Goal: Task Accomplishment & Management: Use online tool/utility

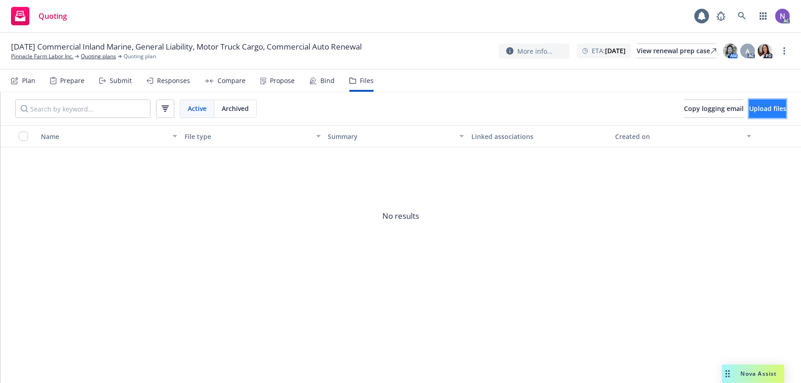
click at [749, 108] on span "Upload files" at bounding box center [767, 108] width 37 height 9
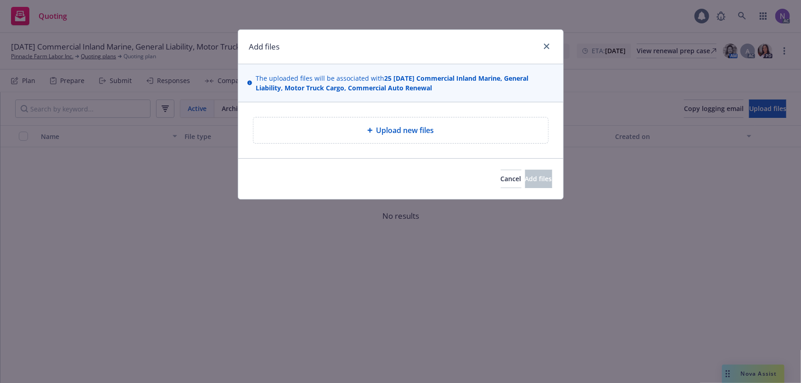
click at [411, 129] on span "Upload new files" at bounding box center [406, 130] width 58 height 11
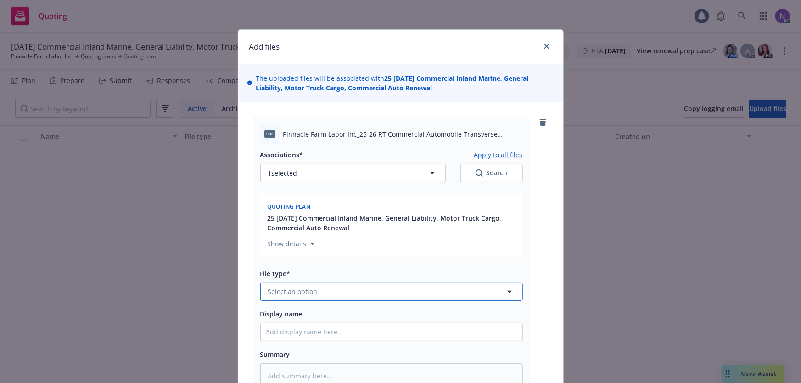
click at [347, 294] on button "Select an option" at bounding box center [391, 292] width 263 height 18
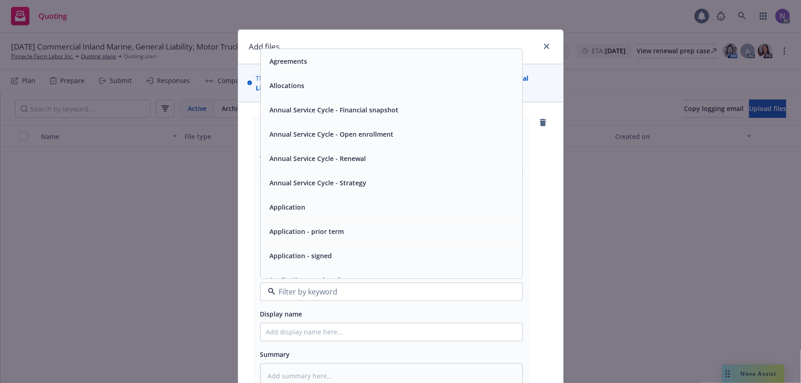
click at [363, 276] on div "Application - unsigned" at bounding box center [391, 280] width 251 height 13
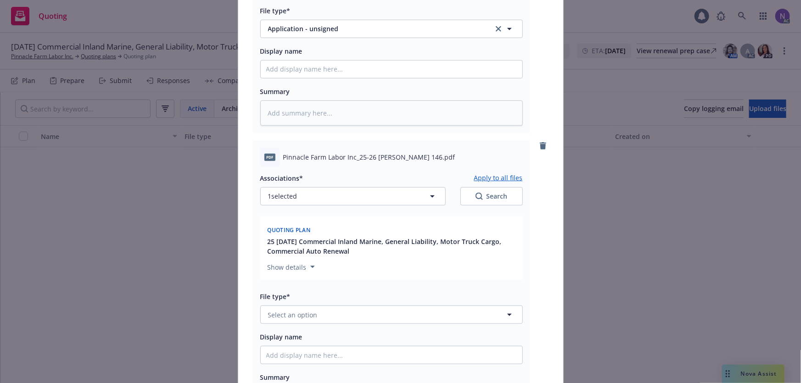
scroll to position [292, 0]
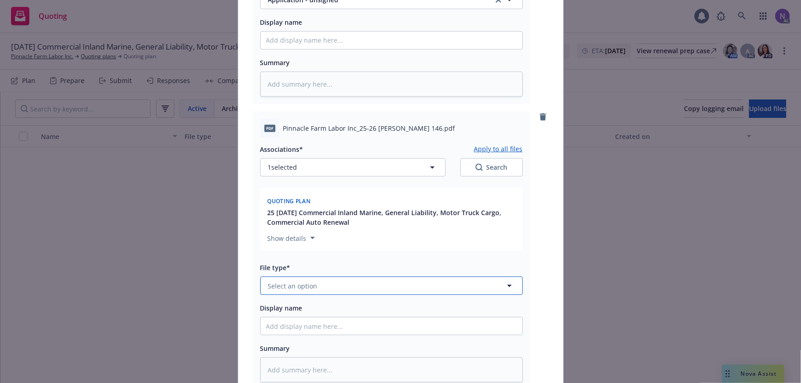
click at [307, 292] on button "Select an option" at bounding box center [391, 286] width 263 height 18
click at [328, 262] on div "Application - unsigned" at bounding box center [392, 274] width 262 height 24
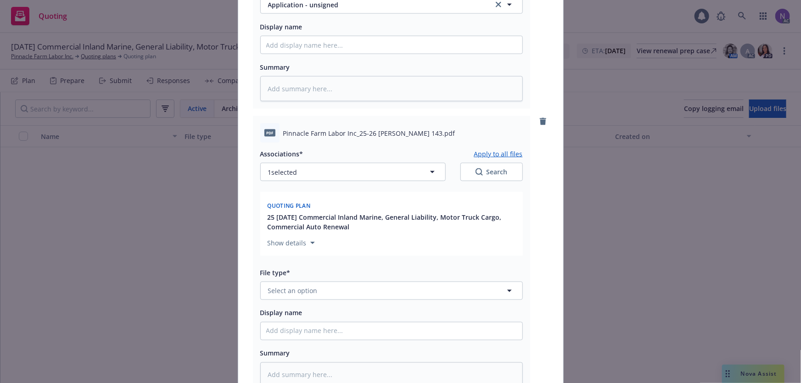
scroll to position [584, 0]
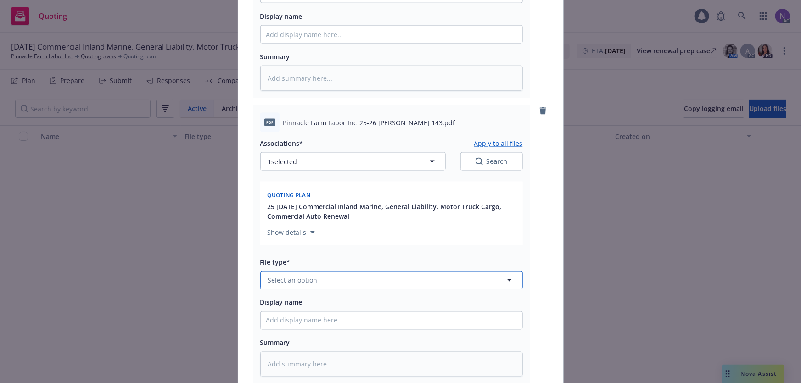
click at [350, 283] on button "Select an option" at bounding box center [391, 280] width 263 height 18
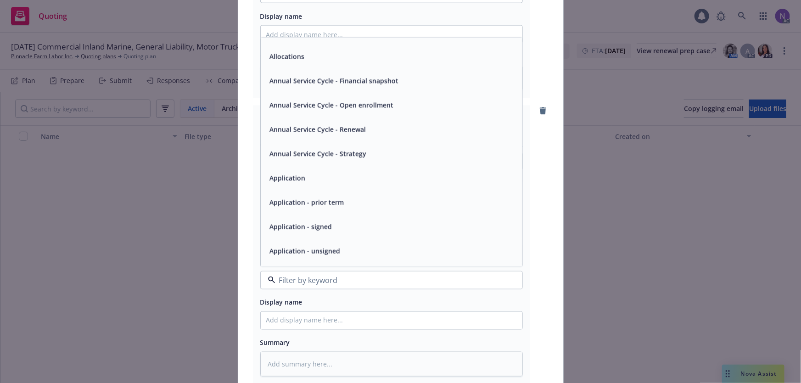
scroll to position [41, 0]
click at [354, 233] on div "Application - unsigned" at bounding box center [391, 226] width 251 height 13
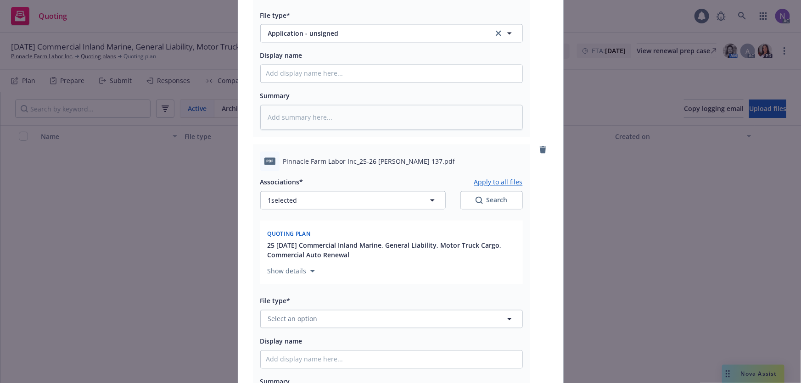
scroll to position [835, 0]
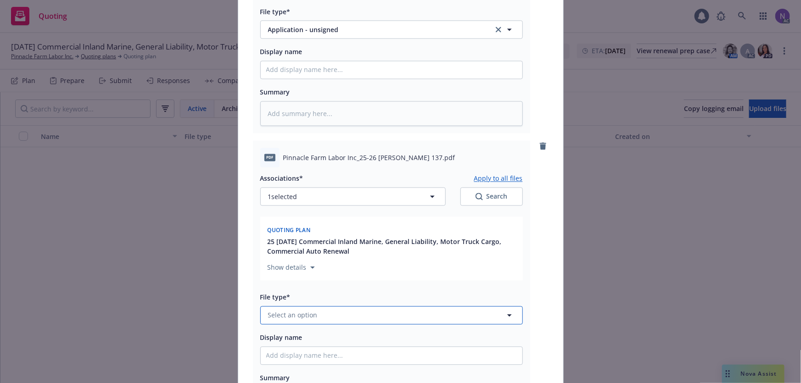
click at [338, 316] on button "Select an option" at bounding box center [391, 316] width 263 height 18
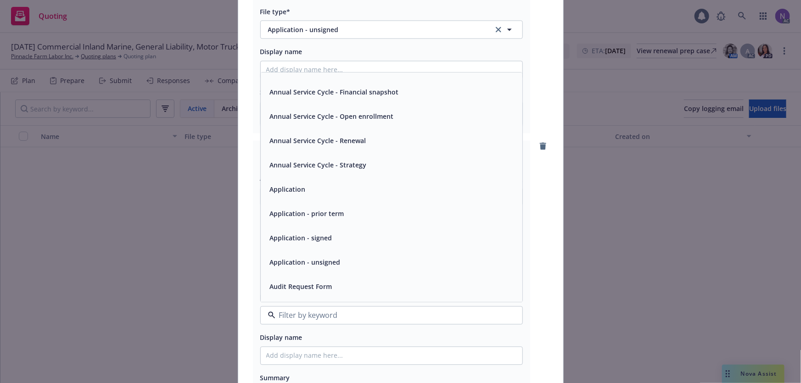
click at [354, 262] on div "Application - unsigned" at bounding box center [391, 262] width 251 height 13
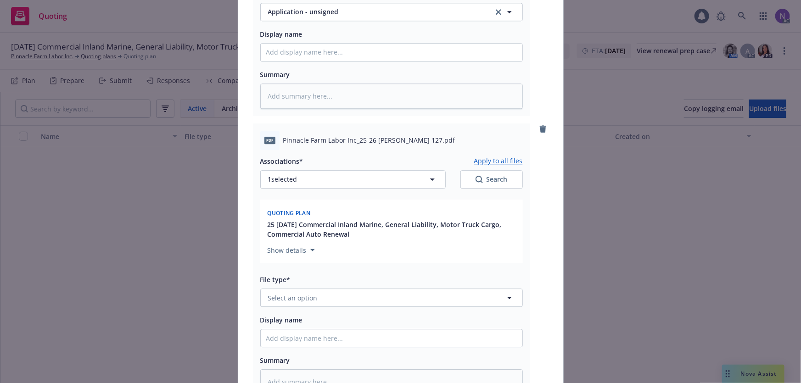
scroll to position [1169, 0]
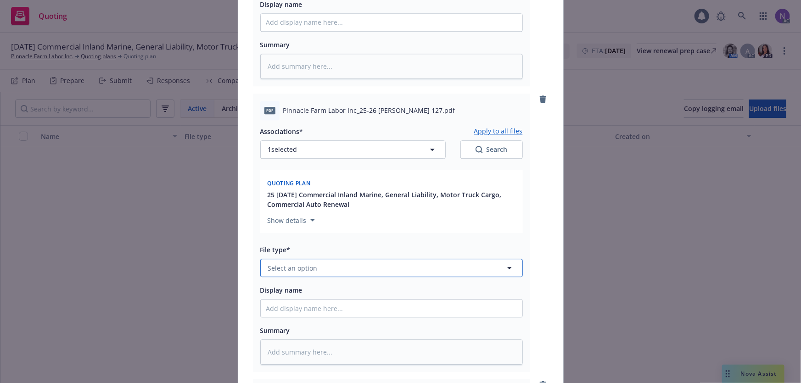
click at [344, 265] on button "Select an option" at bounding box center [391, 268] width 263 height 18
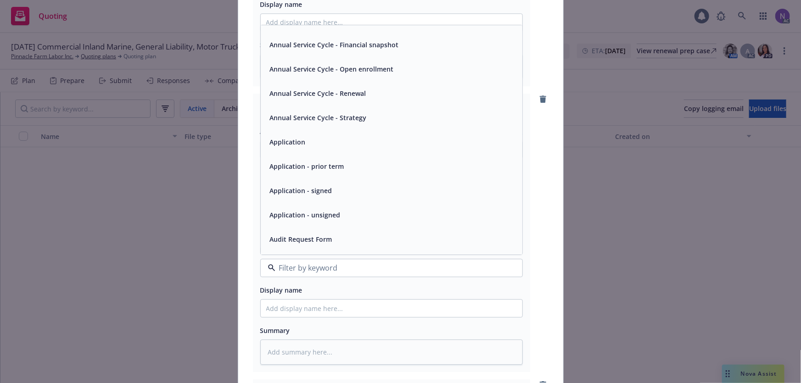
click at [366, 217] on div "Application - unsigned" at bounding box center [391, 214] width 251 height 13
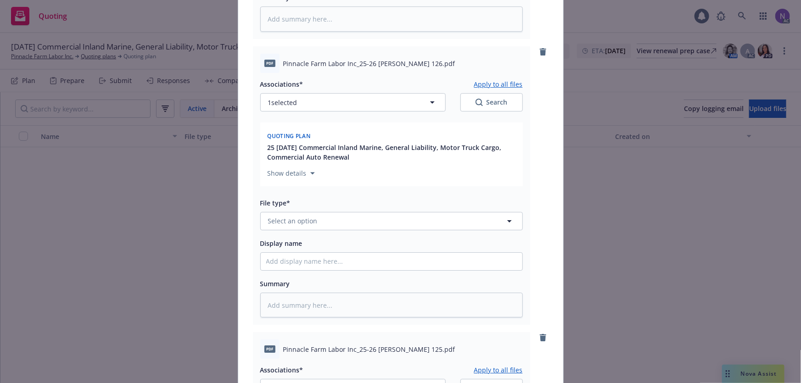
scroll to position [1503, 0]
click at [362, 210] on div "File type* Select an option" at bounding box center [391, 213] width 263 height 33
click at [361, 220] on button "Select an option" at bounding box center [391, 221] width 263 height 18
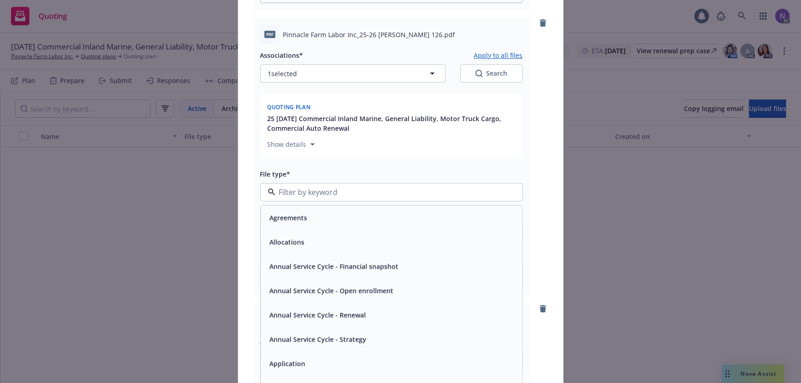
scroll to position [1586, 0]
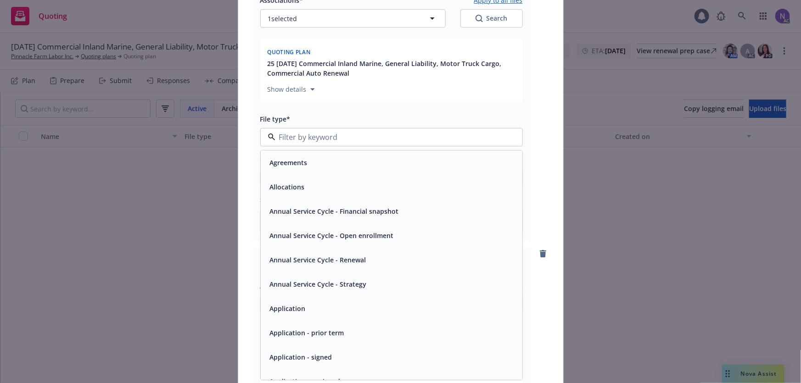
click at [354, 372] on div "Application - unsigned" at bounding box center [392, 382] width 262 height 24
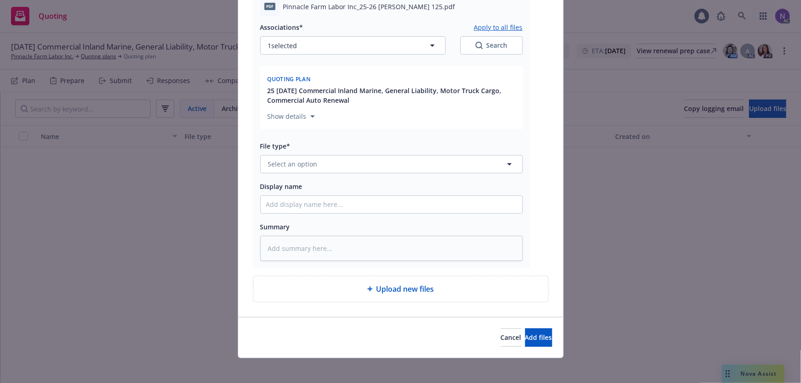
scroll to position [1851, 0]
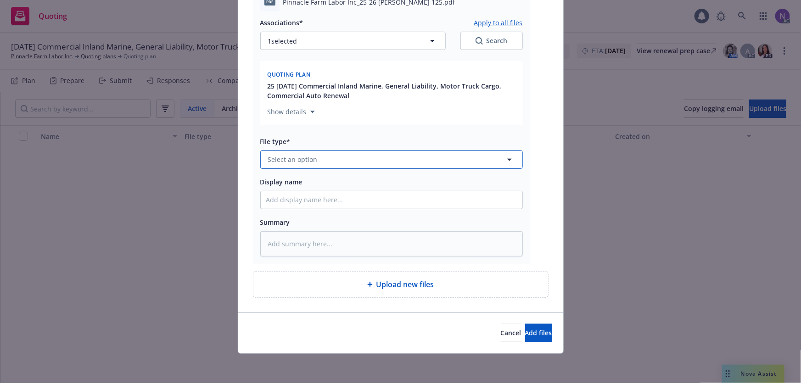
click at [343, 161] on button "Select an option" at bounding box center [391, 160] width 263 height 18
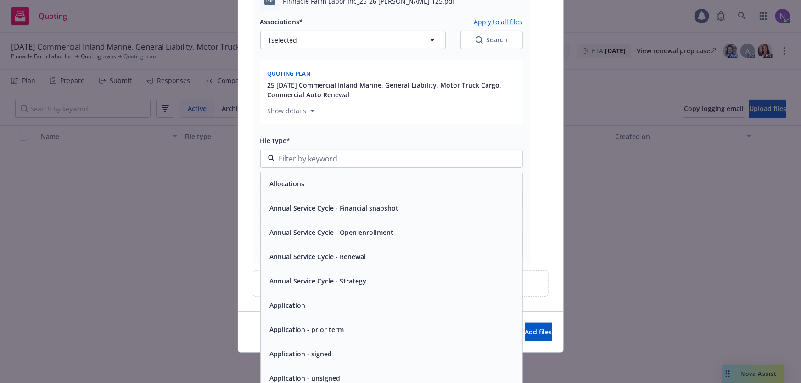
scroll to position [41, 0]
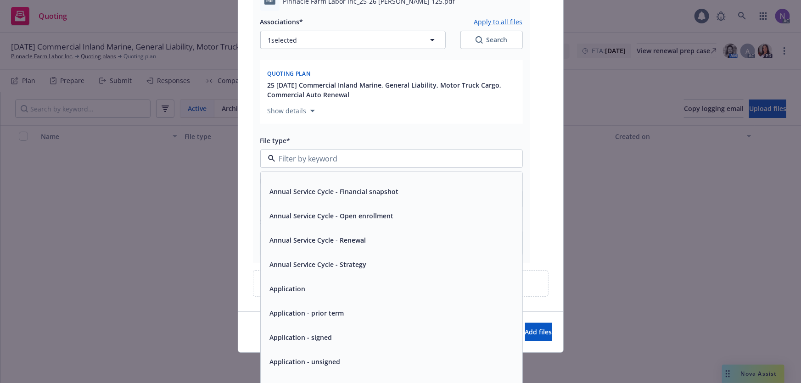
click at [358, 360] on div "Application - unsigned" at bounding box center [391, 361] width 251 height 13
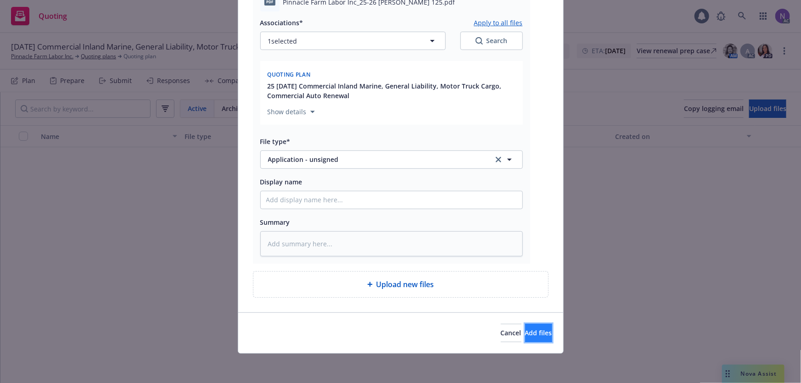
click at [525, 331] on span "Add files" at bounding box center [538, 333] width 27 height 9
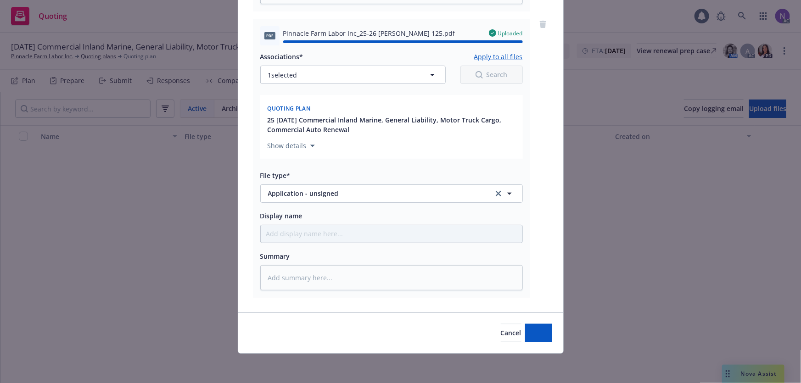
type textarea "x"
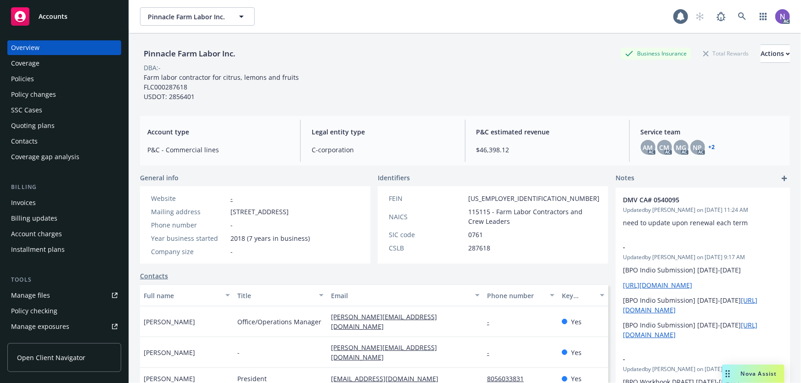
click at [487, 199] on span "83-1895650" at bounding box center [533, 199] width 131 height 10
click at [487, 198] on span "83-1895650" at bounding box center [533, 199] width 131 height 10
copy span "83-1895650"
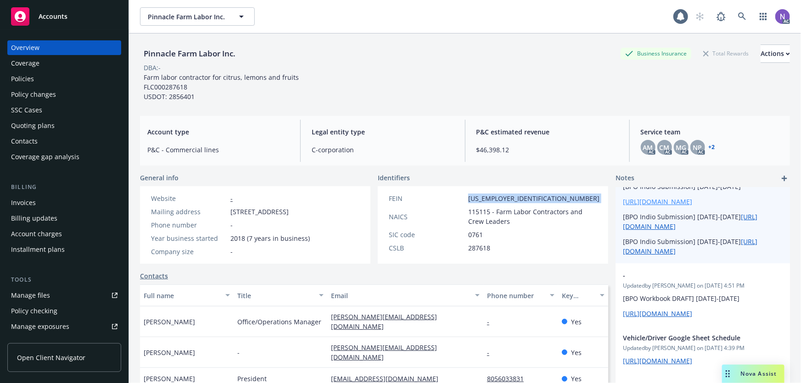
scroll to position [157, 0]
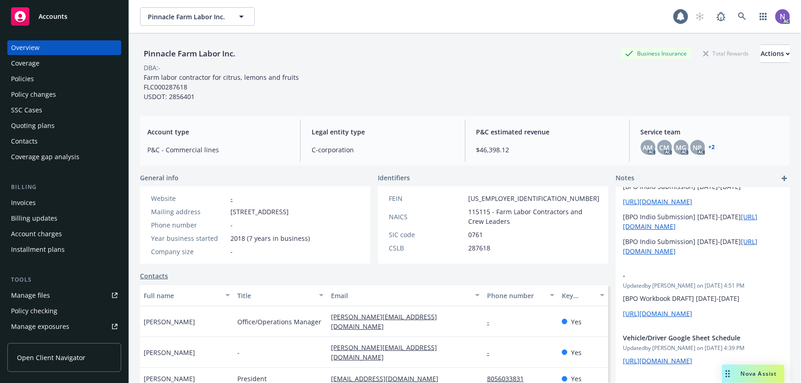
click at [185, 95] on span "Farm labor contractor for citrus, lemons and fruits FLC000287618 USDOT: 2856401" at bounding box center [221, 87] width 155 height 28
copy span "2856401"
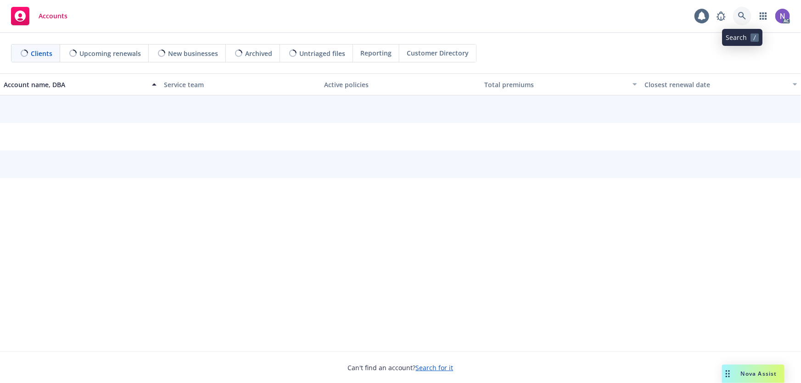
click at [741, 17] on icon at bounding box center [742, 16] width 8 height 8
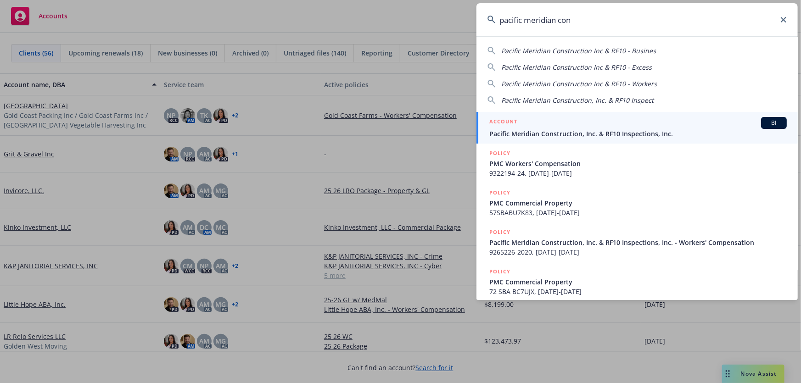
type input "pacific meridian con"
click at [625, 133] on span "Pacific Meridian Construction, Inc. & RF10 Inspections, Inc." at bounding box center [639, 134] width 298 height 10
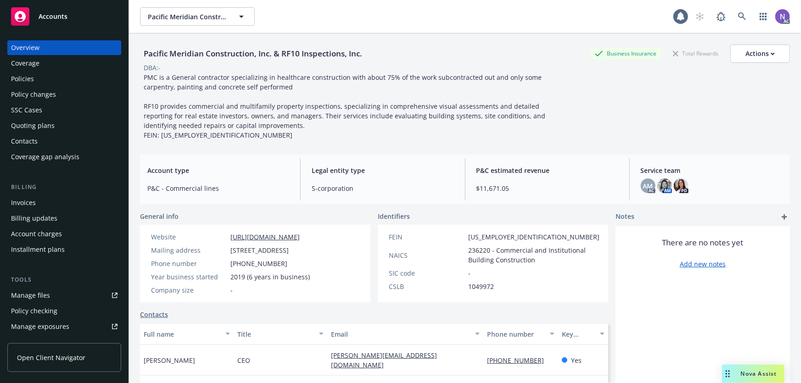
click at [49, 121] on div "Quoting plans" at bounding box center [33, 125] width 44 height 15
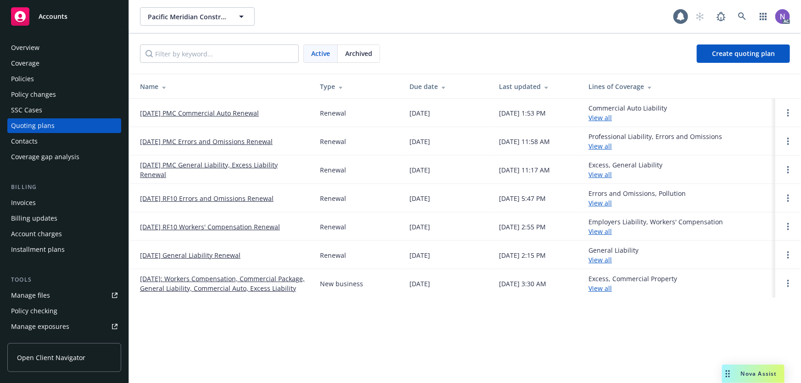
click at [193, 165] on link "[DATE] PMC General Liability, Excess Liability Renewal" at bounding box center [222, 169] width 165 height 19
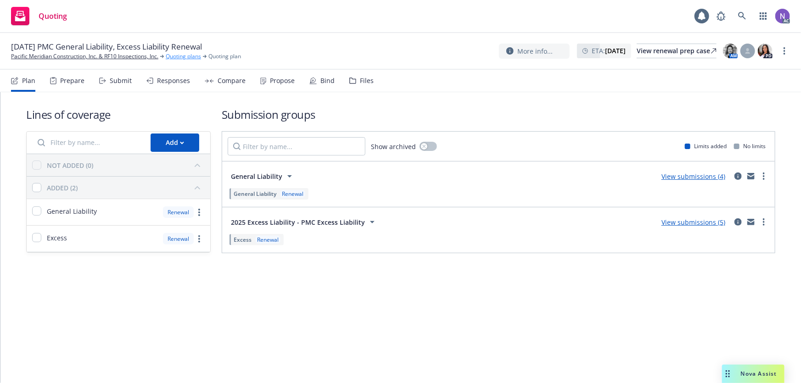
click at [183, 54] on link "Quoting plans" at bounding box center [183, 56] width 35 height 8
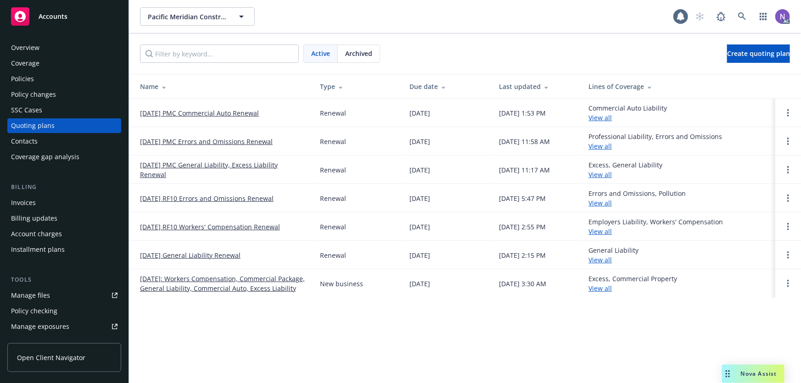
click at [179, 141] on link "[DATE] PMC Errors and Omissions Renewal" at bounding box center [206, 142] width 133 height 10
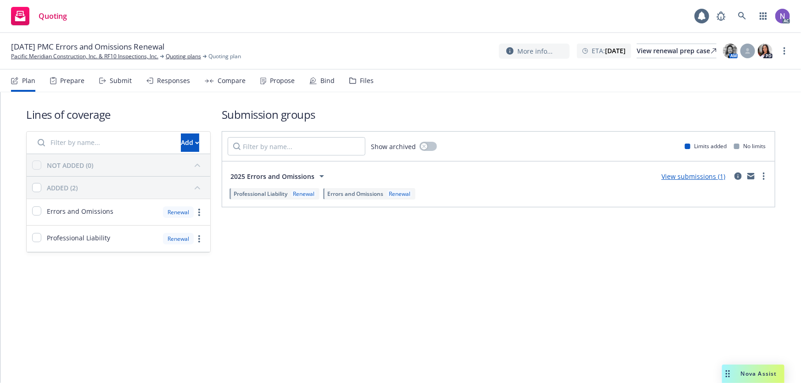
click at [349, 87] on div "Files" at bounding box center [361, 81] width 24 height 22
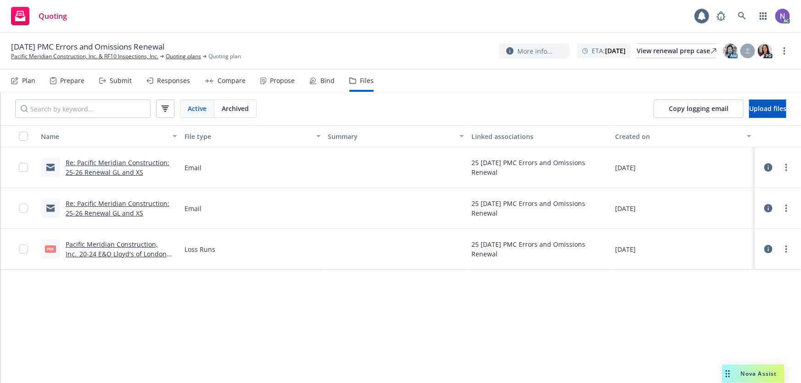
click at [769, 249] on icon at bounding box center [769, 249] width 8 height 8
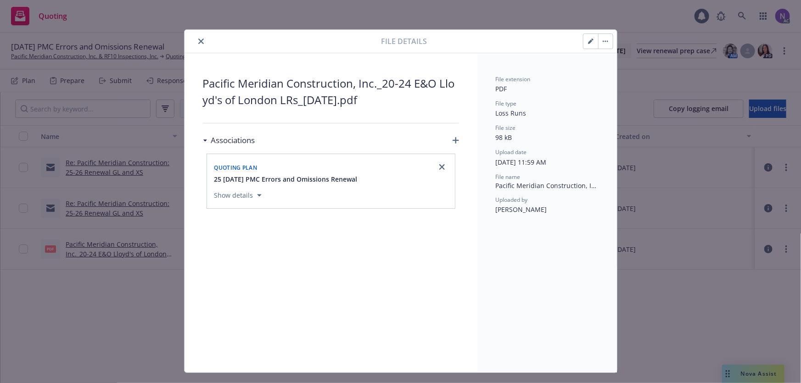
click at [587, 37] on button "button" at bounding box center [591, 41] width 15 height 15
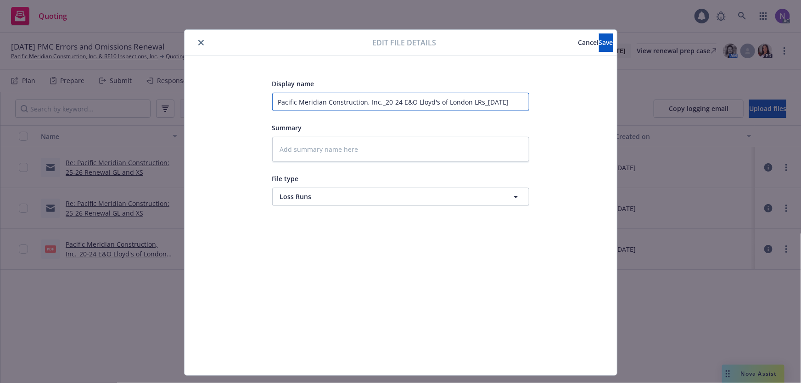
click at [510, 101] on input "Pacific Meridian Construction, Inc._20-24 E&O Lloyd's of London LRs_09-11-2025" at bounding box center [400, 102] width 257 height 18
click at [516, 101] on input "Pacific Meridian Construction, Inc._20-24 E&O Lloyd's of London LRs_09-11-2025" at bounding box center [400, 102] width 257 height 18
type textarea "x"
type input "Pacific Meridian Construction, Inc._20-24 E&O Lloyd's of London LRs_09-11-202"
type textarea "x"
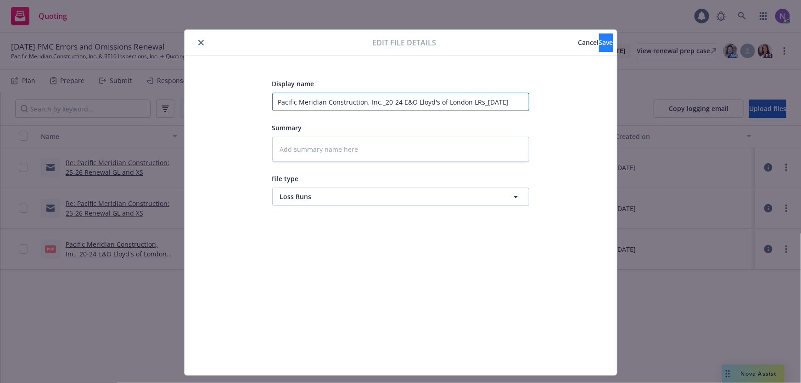
type input "Pacific Meridian Construction, Inc._20-24 E&O Lloyd's of London LRs_09-11-2024"
click at [599, 41] on span "Save" at bounding box center [606, 42] width 14 height 9
type textarea "x"
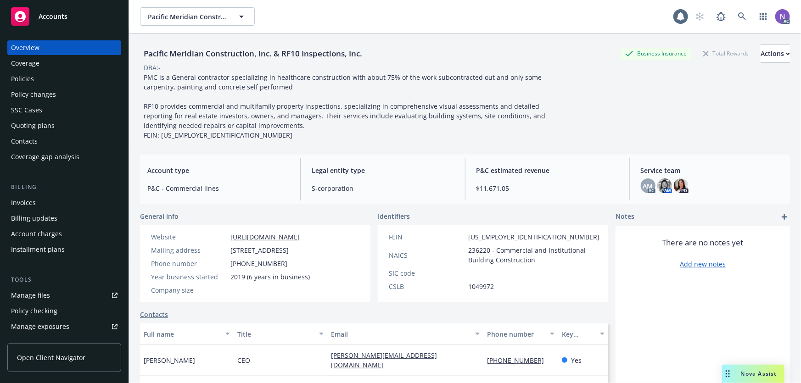
click at [65, 85] on div "Policies" at bounding box center [64, 79] width 107 height 15
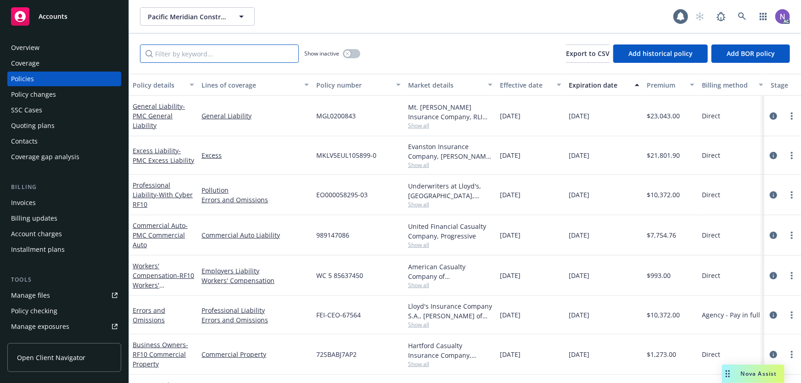
click at [264, 57] on input "Filter by keyword..." at bounding box center [219, 54] width 159 height 18
paste input "FEI-CEO-31977"
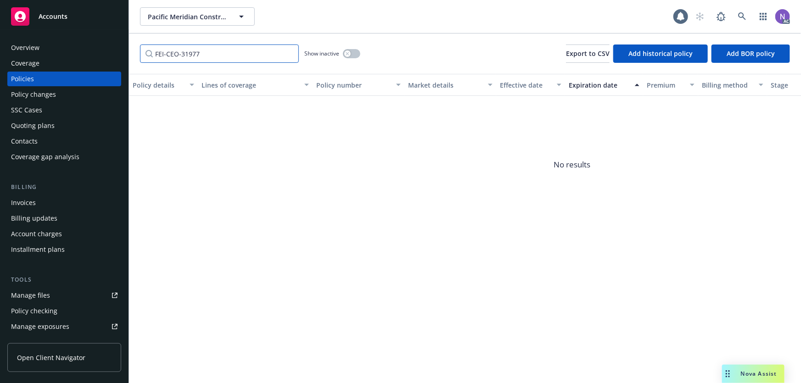
type input "FEI-CEO-31977"
click at [351, 56] on button "button" at bounding box center [351, 53] width 17 height 9
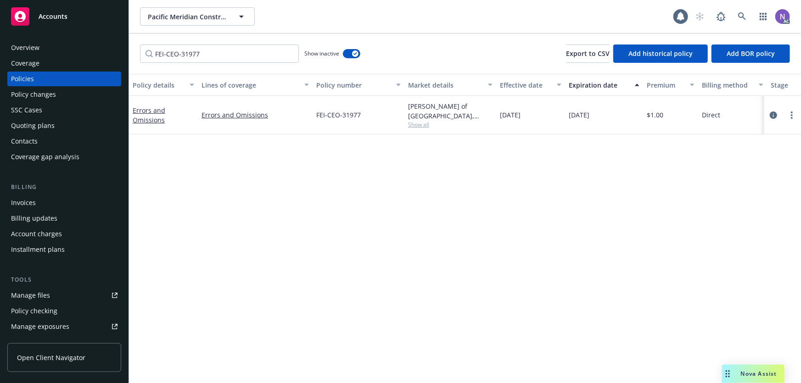
drag, startPoint x: 417, startPoint y: 120, endPoint x: 419, endPoint y: 78, distance: 41.9
click at [417, 121] on span "Show all" at bounding box center [450, 125] width 85 height 8
click at [78, 127] on div "Quoting plans" at bounding box center [64, 125] width 107 height 15
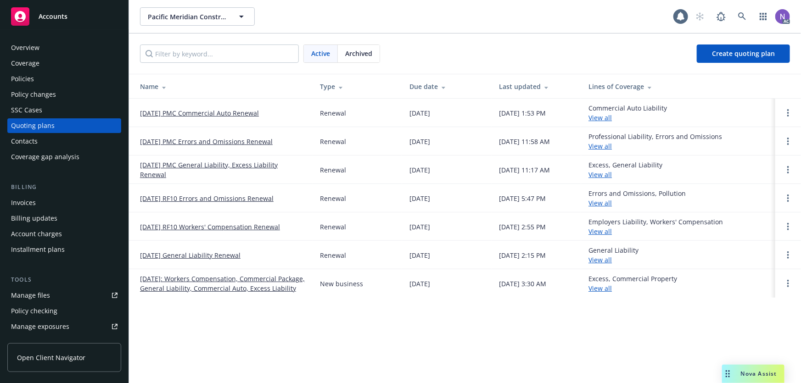
click at [227, 141] on link "[DATE] PMC Errors and Omissions Renewal" at bounding box center [206, 142] width 133 height 10
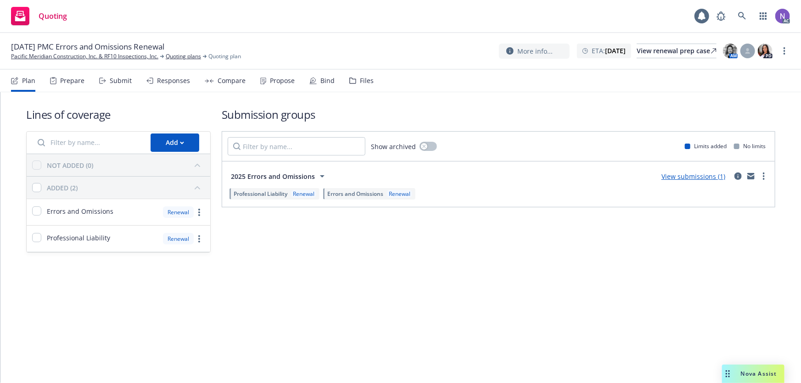
click at [360, 80] on div "Files" at bounding box center [367, 80] width 14 height 7
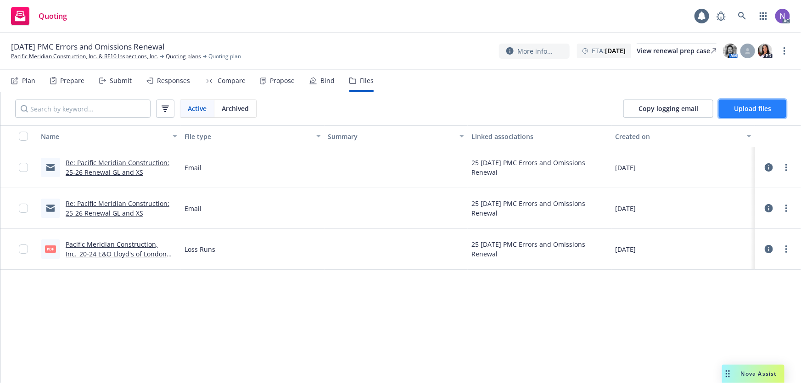
click at [734, 111] on button "Upload files" at bounding box center [753, 109] width 68 height 18
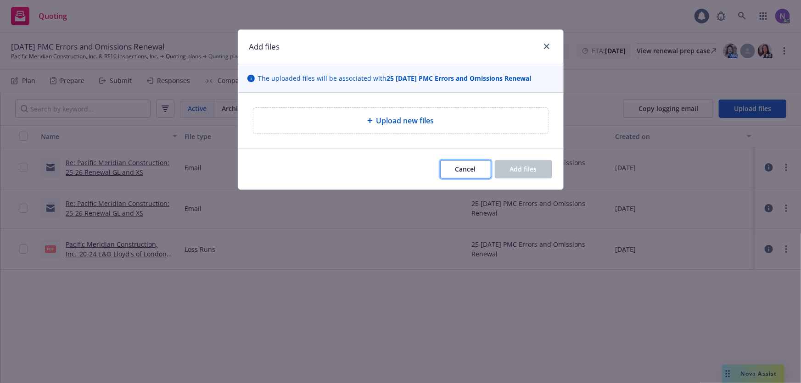
click at [465, 167] on span "Cancel" at bounding box center [466, 169] width 21 height 9
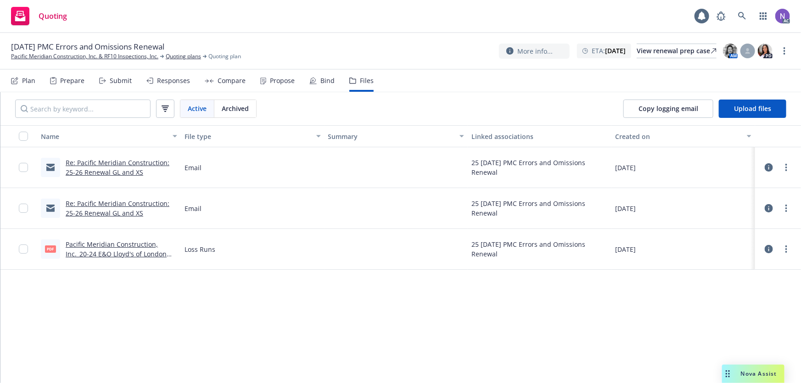
click at [143, 246] on link "Pacific Meridian Construction, Inc._20-24 E&O Lloyd's of London LRs_[DATE].pdf" at bounding box center [116, 254] width 101 height 28
click at [80, 80] on div "Prepare" at bounding box center [72, 80] width 24 height 7
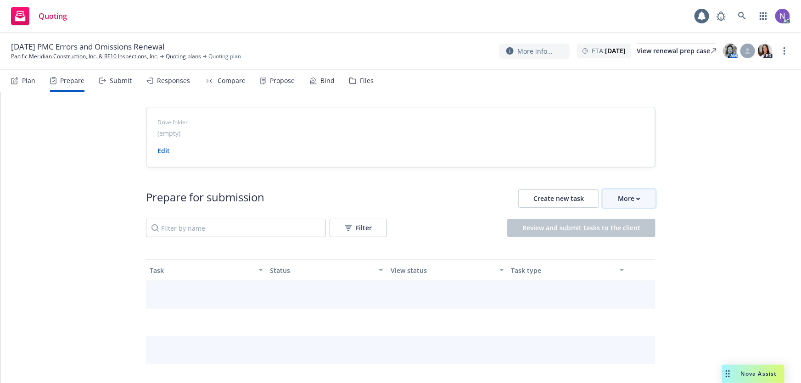
click at [633, 196] on div "More" at bounding box center [629, 198] width 23 height 17
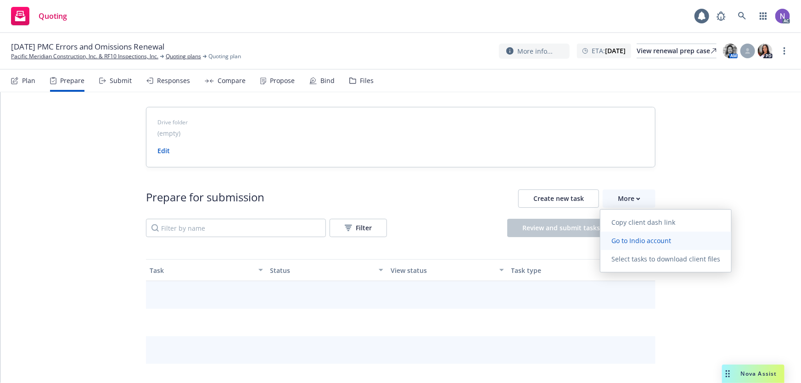
click at [652, 238] on span "Go to Indio account" at bounding box center [642, 241] width 82 height 9
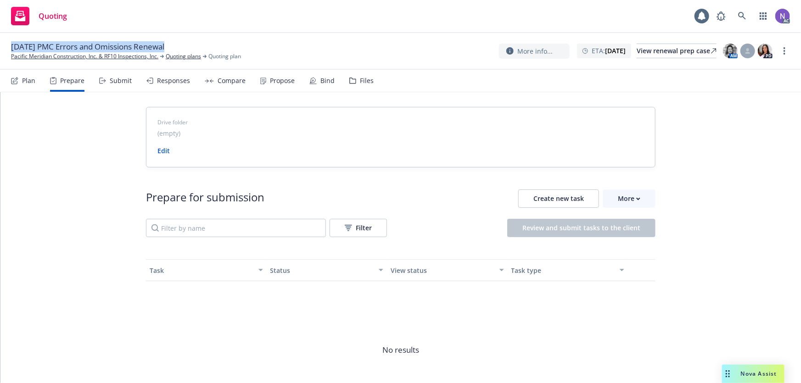
drag, startPoint x: 12, startPoint y: 48, endPoint x: 180, endPoint y: 40, distance: 167.8
click at [180, 40] on div "[DATE] PMC Errors and Omissions Renewal Pacific Meridian Construction, Inc. & R…" at bounding box center [400, 51] width 801 height 37
copy div "[DATE] PMC Errors and Omissions Renewal"
click at [621, 211] on div "Prepare for submission Create new task More Filter Review and submit tasks to t…" at bounding box center [401, 214] width 510 height 48
click at [639, 197] on button "More" at bounding box center [629, 199] width 53 height 18
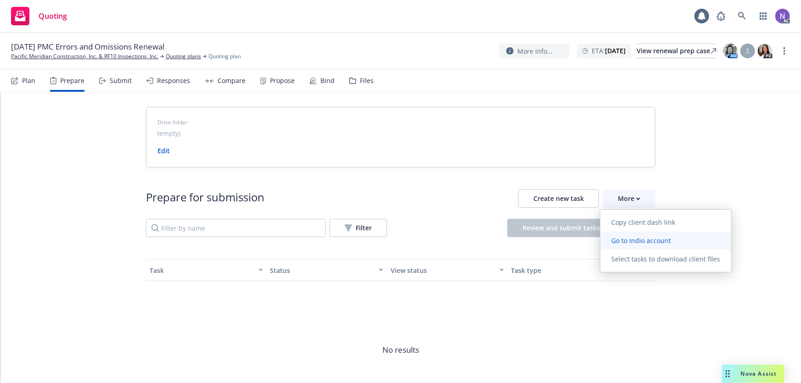
click at [633, 236] on link "Go to Indio account" at bounding box center [666, 241] width 131 height 18
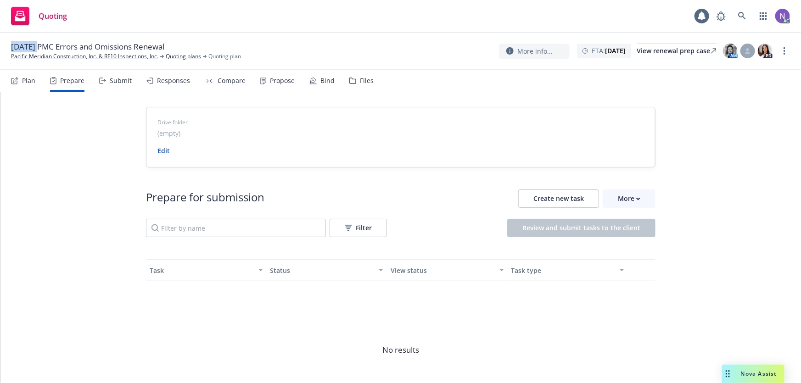
drag, startPoint x: 9, startPoint y: 47, endPoint x: 94, endPoint y: 45, distance: 84.5
click at [39, 45] on div "[DATE] PMC Errors and Omissions Renewal Pacific Meridian Construction, Inc. & R…" at bounding box center [400, 51] width 801 height 37
drag, startPoint x: 42, startPoint y: 44, endPoint x: 12, endPoint y: 49, distance: 30.7
click at [12, 49] on span "[DATE] PMC Errors and Omissions Renewal" at bounding box center [87, 46] width 153 height 11
copy span "[DATE]"
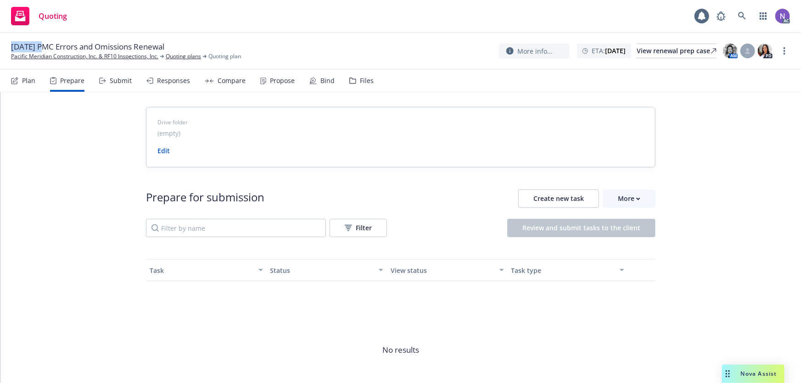
click at [354, 75] on div "Files" at bounding box center [361, 81] width 24 height 22
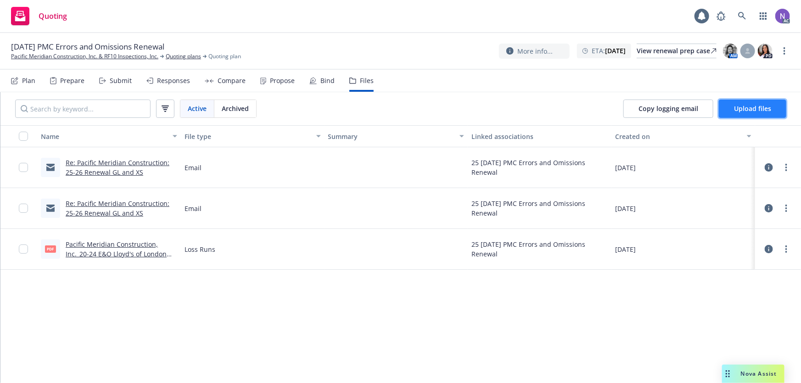
click at [755, 107] on span "Upload files" at bounding box center [752, 108] width 37 height 9
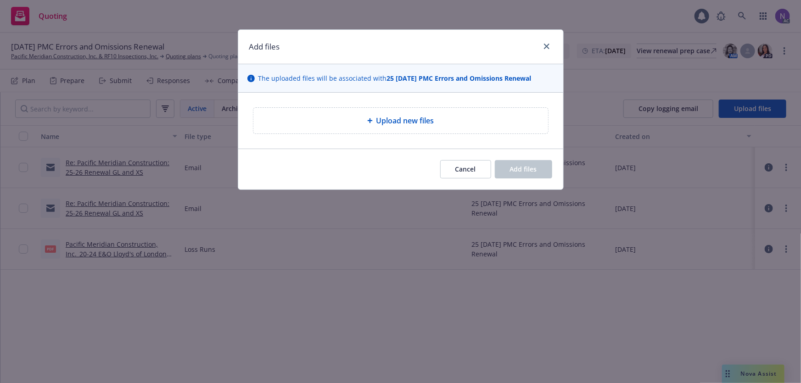
click at [370, 108] on div "Upload new files" at bounding box center [401, 121] width 295 height 26
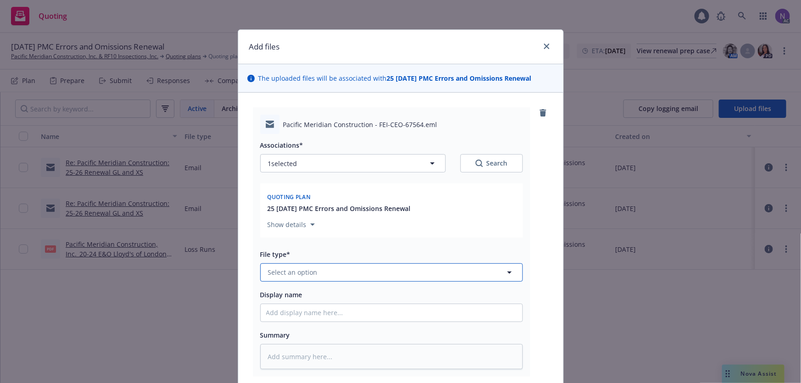
click at [326, 267] on button "Select an option" at bounding box center [391, 273] width 263 height 18
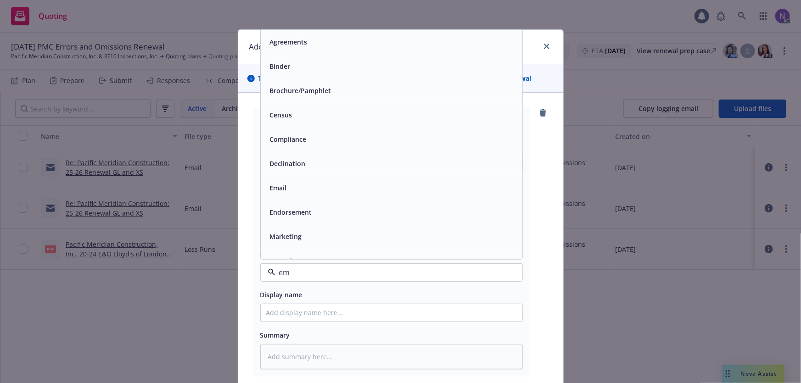
type input "ema"
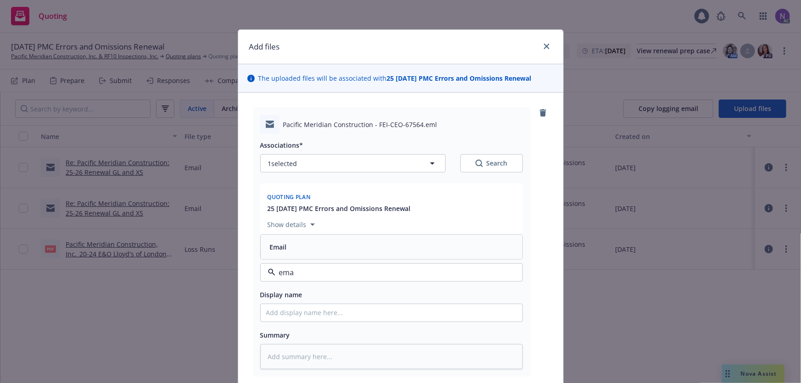
click at [320, 257] on div "Email" at bounding box center [392, 247] width 262 height 24
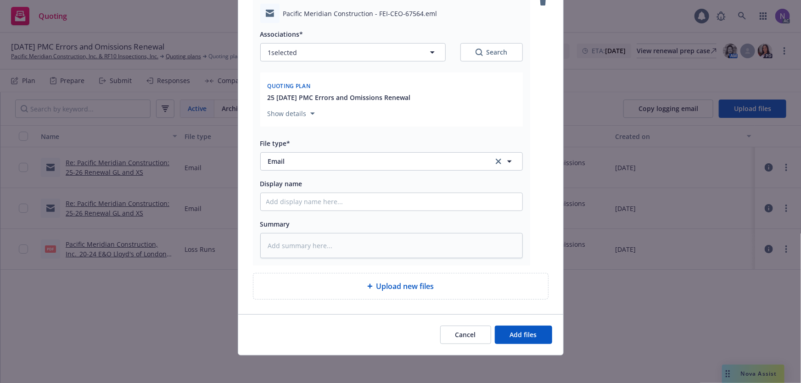
scroll to position [113, 0]
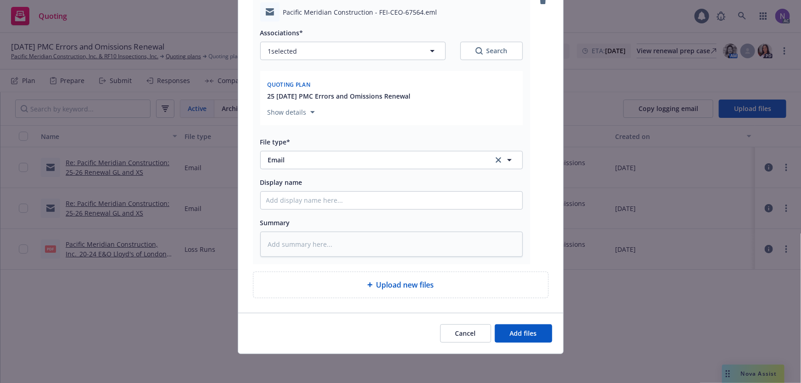
click at [367, 291] on div "Upload new files" at bounding box center [401, 285] width 295 height 26
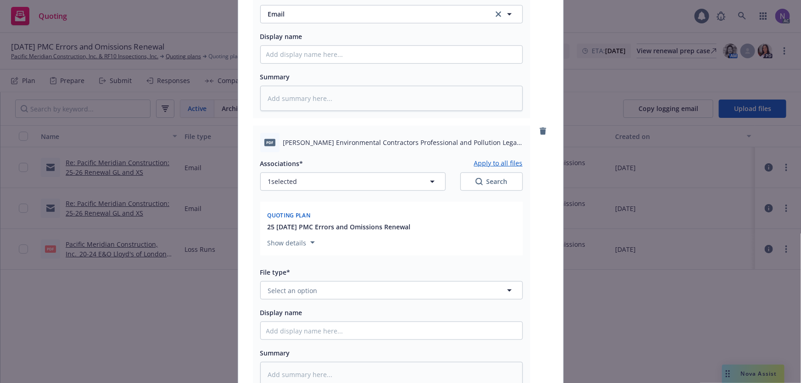
scroll to position [280, 0]
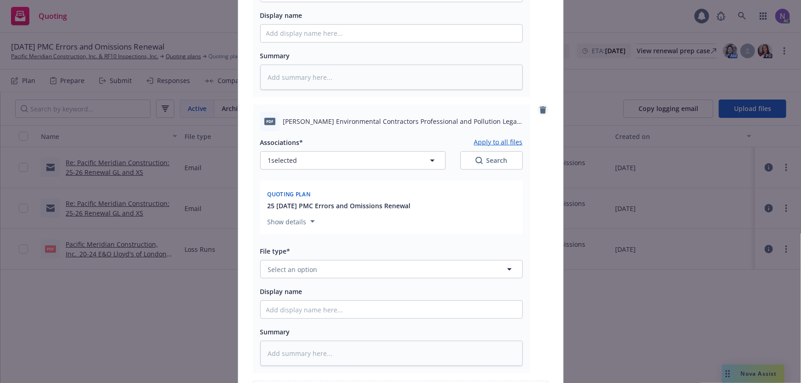
click at [540, 107] on icon "remove" at bounding box center [543, 110] width 6 height 7
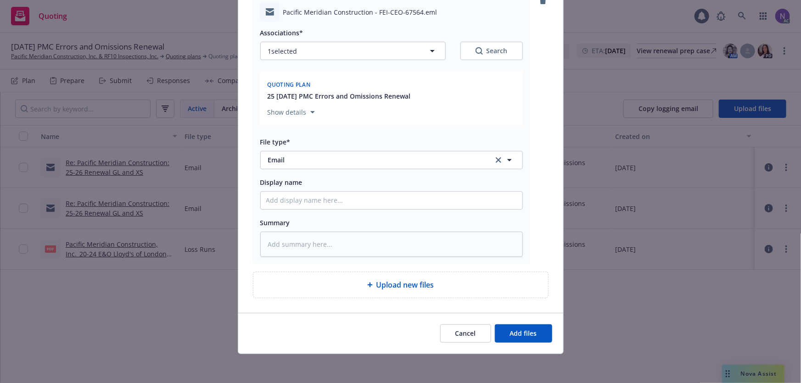
click at [449, 296] on div "Upload new files" at bounding box center [401, 285] width 295 height 26
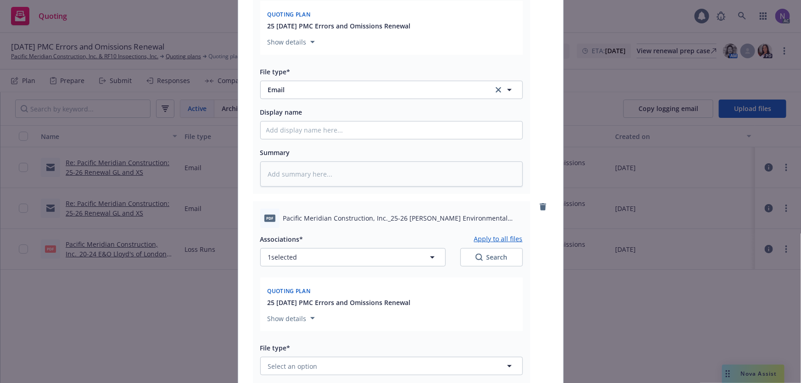
scroll to position [196, 0]
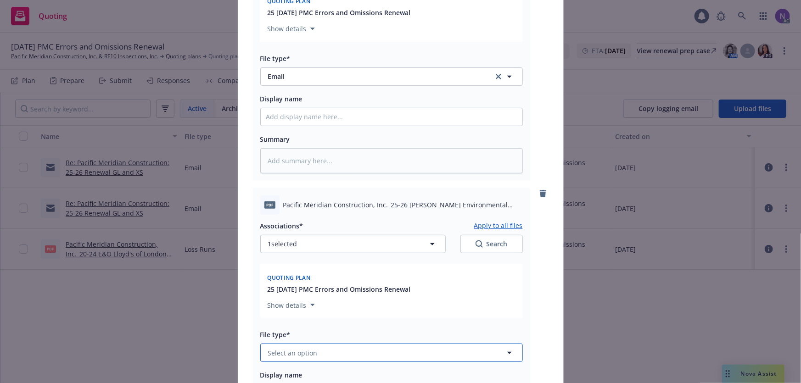
click at [317, 357] on button "Select an option" at bounding box center [391, 353] width 263 height 18
click at [327, 335] on div "Application - unsigned" at bounding box center [304, 341] width 76 height 13
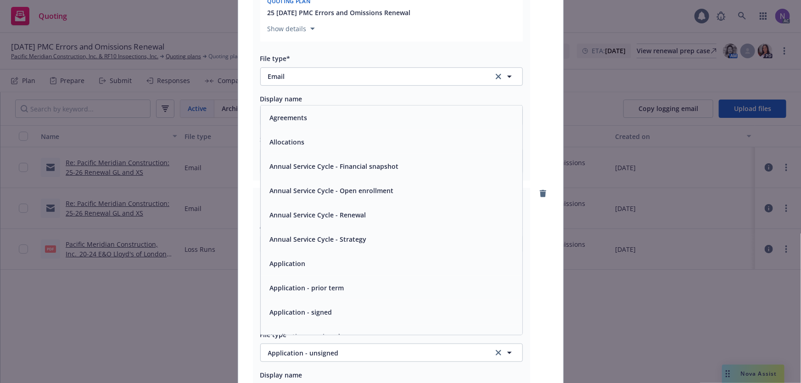
scroll to position [0, 0]
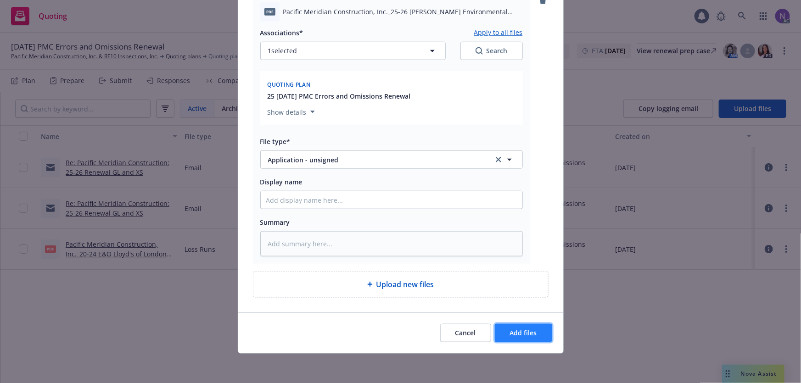
click at [536, 328] on button "Add files" at bounding box center [523, 333] width 57 height 18
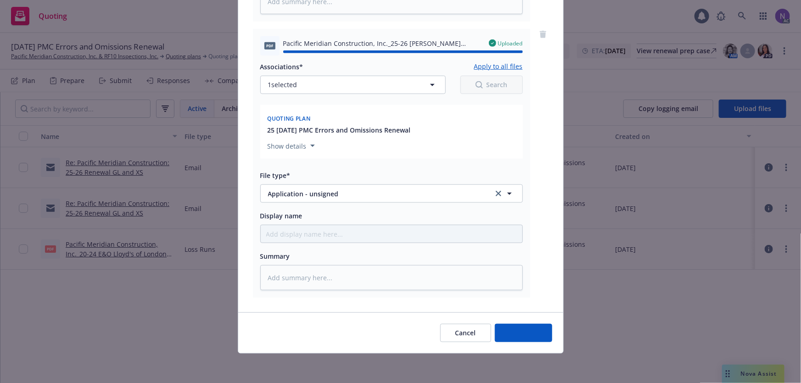
type textarea "x"
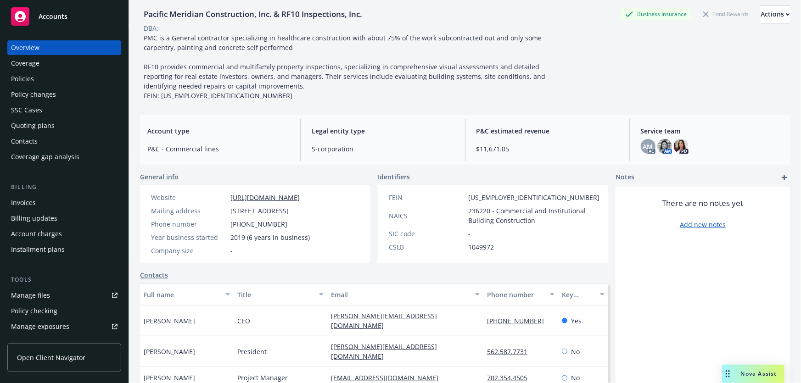
scroll to position [41, 0]
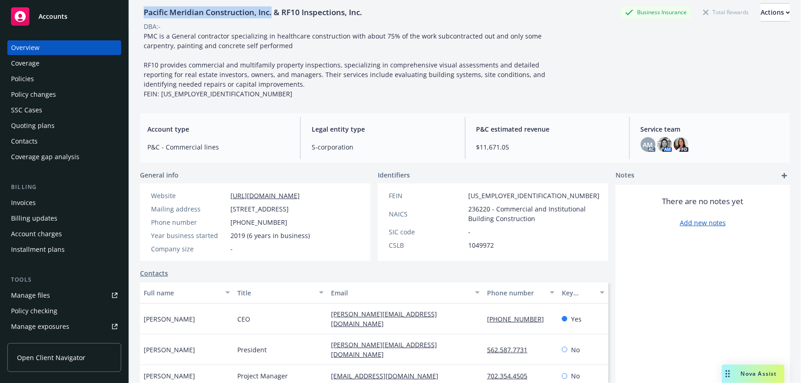
drag, startPoint x: 272, startPoint y: 12, endPoint x: 142, endPoint y: 13, distance: 129.5
click at [142, 13] on div "Pacific Meridian Construction, Inc. & RF10 Inspections, Inc." at bounding box center [253, 12] width 226 height 12
copy div "Pacific Meridian Construction, Inc."
click at [752, 23] on div "DBA: -" at bounding box center [465, 27] width 650 height 10
click at [761, 12] on div "Actions" at bounding box center [775, 12] width 29 height 17
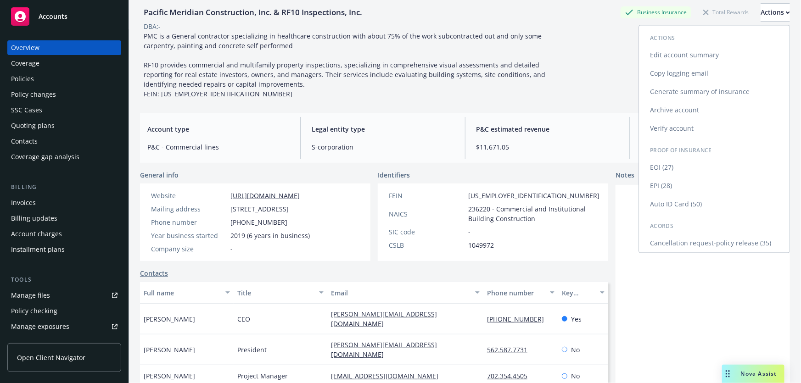
click at [683, 52] on link "Edit account summary" at bounding box center [714, 55] width 151 height 18
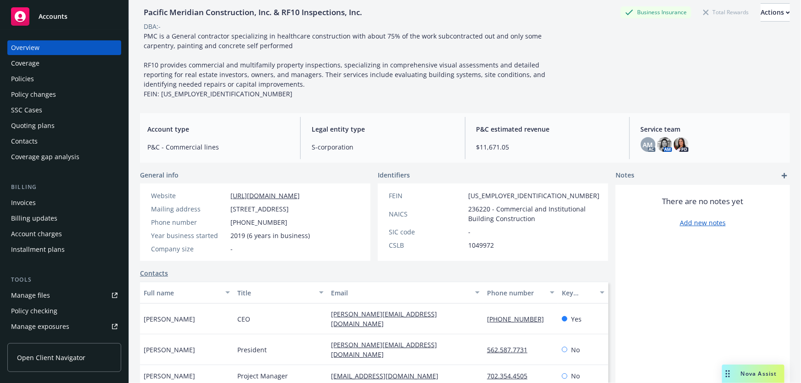
select select "US"
select select "S-corporation"
select select "CA"
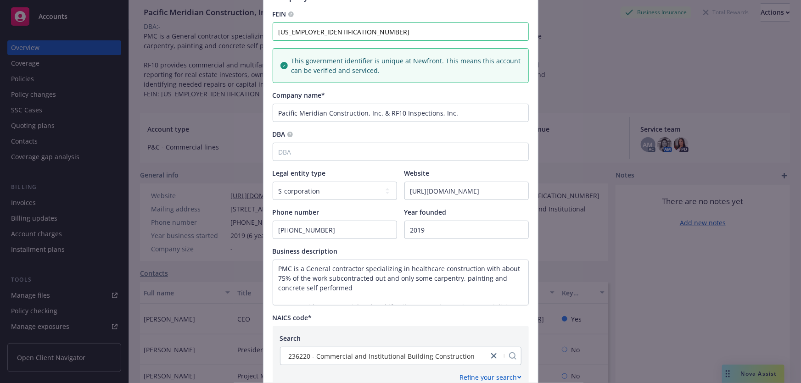
scroll to position [125, 0]
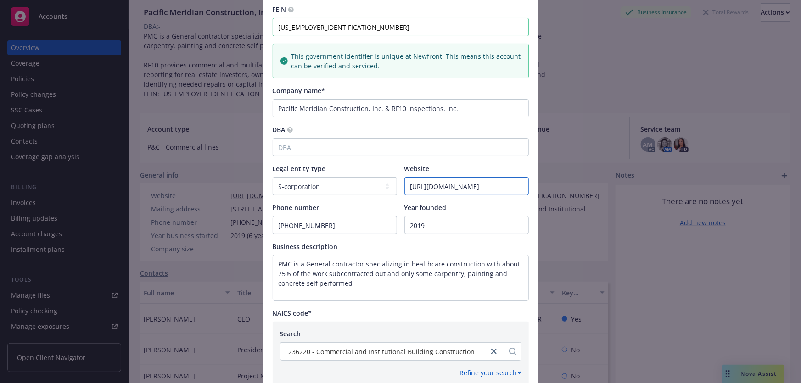
click at [497, 187] on input "https://www.rf10.com/" at bounding box center [467, 186] width 124 height 17
paste input "https://pmconstructionusa.com/"
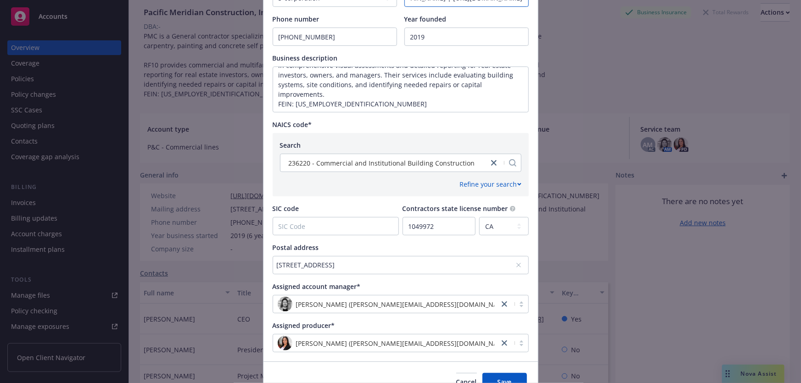
scroll to position [362, 0]
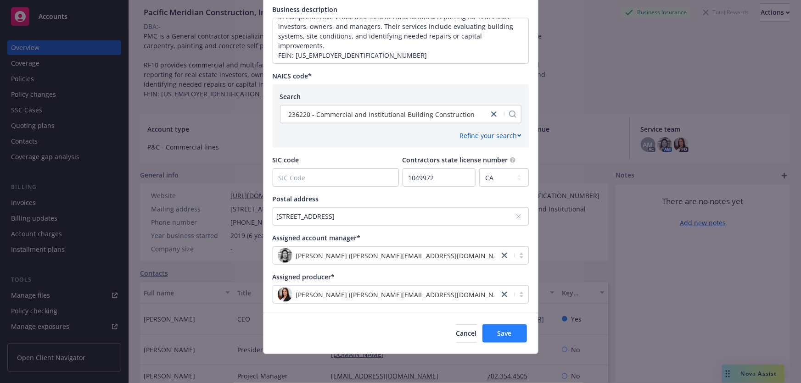
type input "https://www.rf10.com/ | https://pmconstructionusa.com/"
click at [501, 332] on span "Save" at bounding box center [505, 333] width 14 height 9
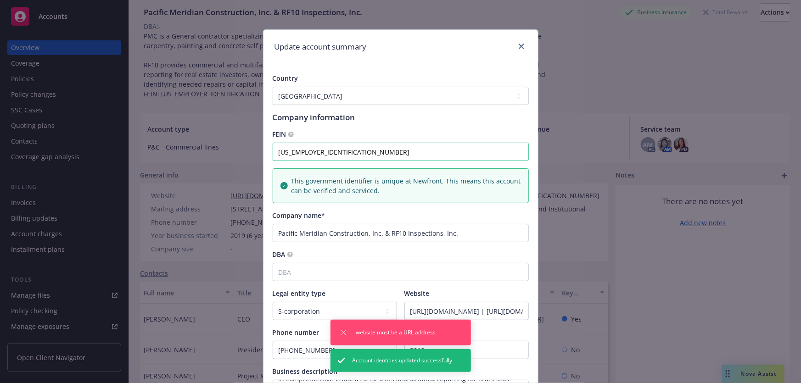
click at [517, 19] on div "Update account summary Country Afghanistan Albania Algeria American Samoa Andor…" at bounding box center [400, 191] width 801 height 383
click at [522, 45] on link "close" at bounding box center [521, 46] width 11 height 11
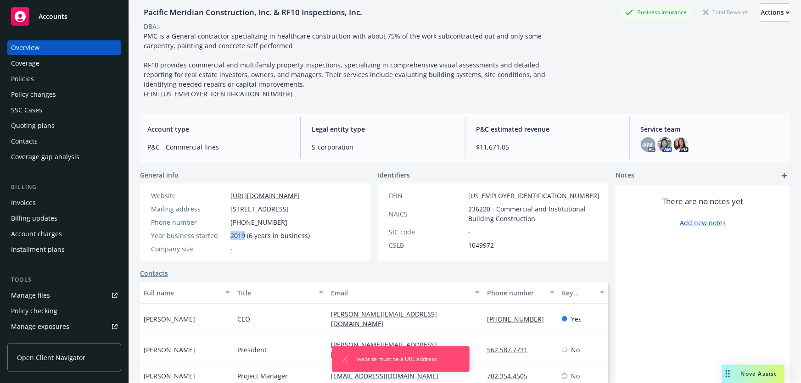
drag, startPoint x: 229, startPoint y: 245, endPoint x: 243, endPoint y: 244, distance: 14.7
click at [243, 241] on div "Year business started 2019 (6 years in business)" at bounding box center [230, 236] width 166 height 10
copy span "2019"
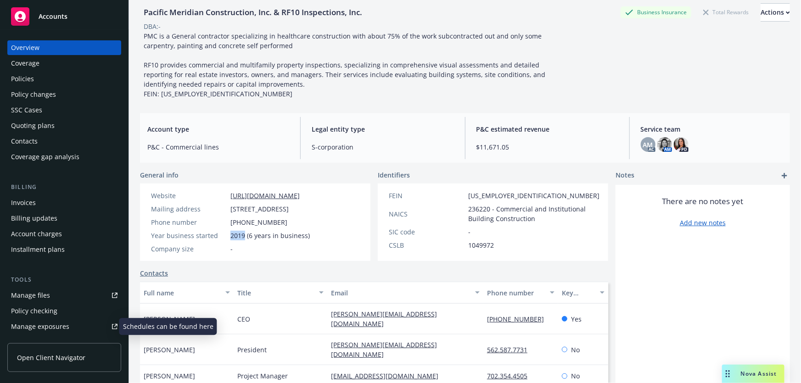
click at [71, 321] on link "Manage exposures" at bounding box center [64, 327] width 114 height 15
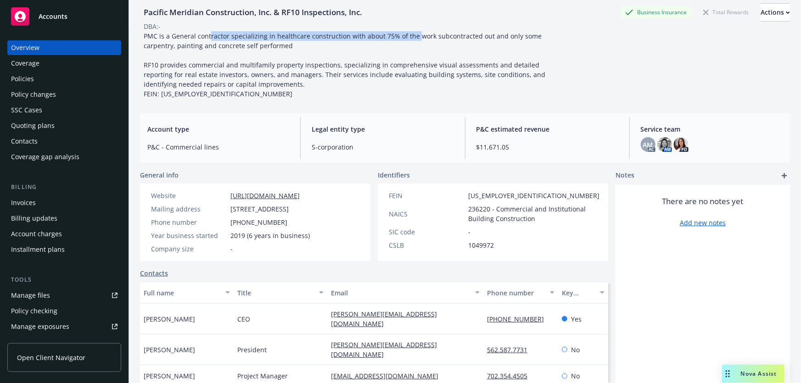
drag, startPoint x: 221, startPoint y: 35, endPoint x: 414, endPoint y: 37, distance: 193.3
click at [414, 37] on span "PMC is a General contractor specializing in healthcare construction with about …" at bounding box center [346, 65] width 404 height 67
click at [78, 79] on div "Policies" at bounding box center [64, 79] width 107 height 15
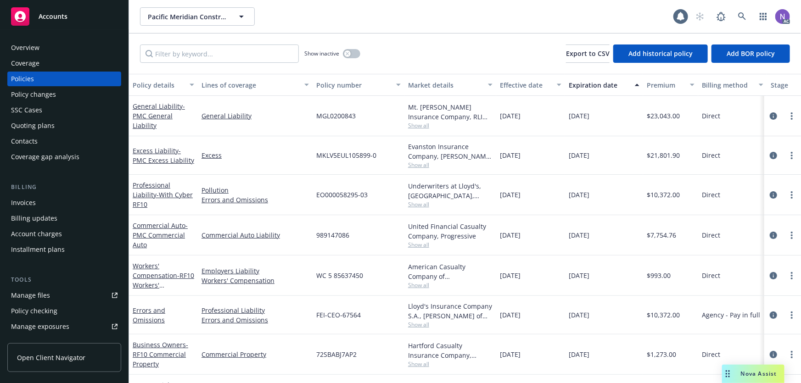
click at [345, 312] on span "FEI-CEO-67564" at bounding box center [338, 315] width 45 height 10
copy span "FEI-CEO-67564"
click at [770, 314] on icon "circleInformation" at bounding box center [773, 315] width 7 height 7
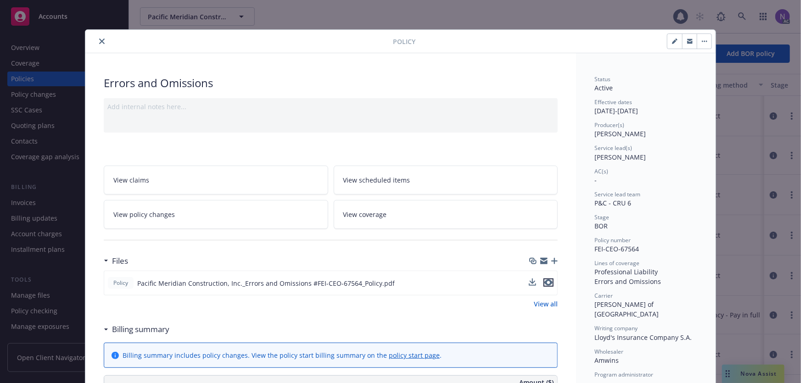
click at [546, 282] on icon "preview file" at bounding box center [549, 283] width 8 height 6
drag, startPoint x: 591, startPoint y: 110, endPoint x: 680, endPoint y: 110, distance: 89.1
copy div "12/11/2024 - 12/11/2025"
click at [101, 41] on icon "close" at bounding box center [102, 42] width 6 height 6
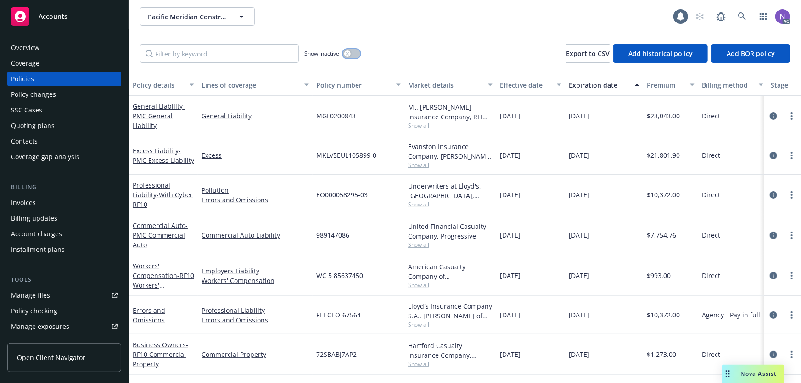
click at [346, 55] on div "button" at bounding box center [347, 54] width 6 height 6
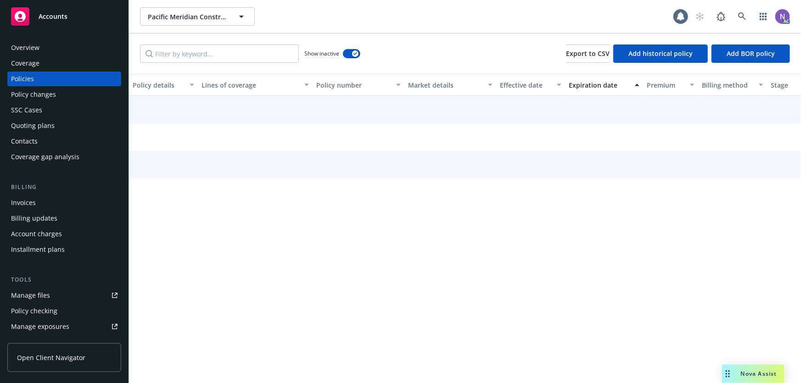
click at [204, 43] on div "Show inactive Export to CSV Add historical policy Add BOR policy" at bounding box center [465, 54] width 672 height 40
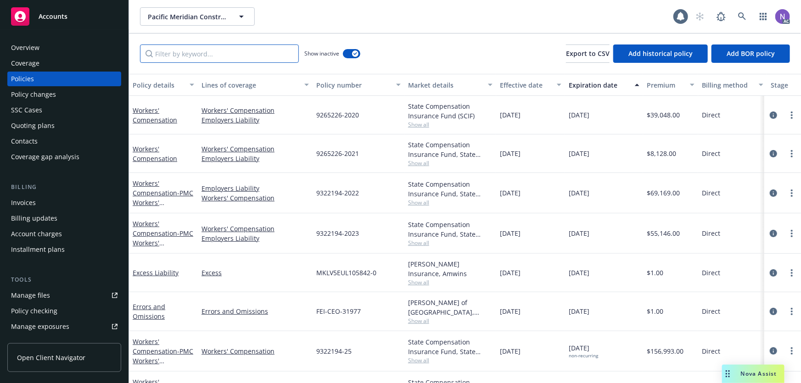
click at [209, 47] on input "Filter by keyword..." at bounding box center [219, 54] width 159 height 18
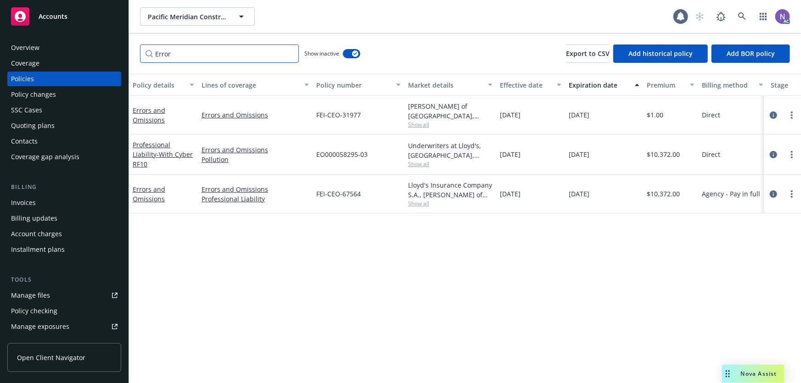
type input "Error"
click at [331, 110] on span "FEI-CEO-31977" at bounding box center [338, 115] width 45 height 10
click at [779, 114] on link "circleInformation" at bounding box center [773, 115] width 11 height 11
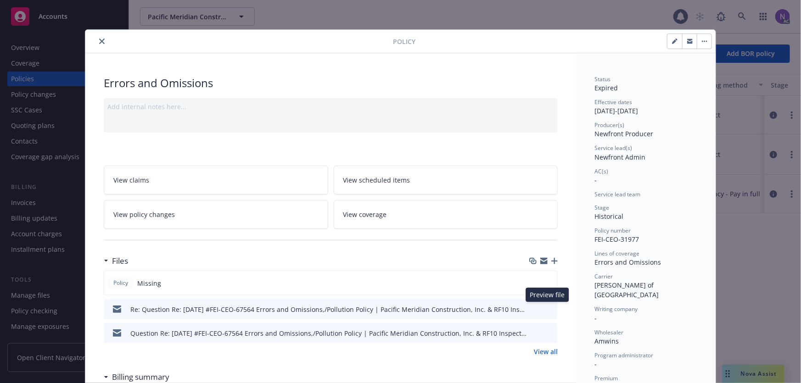
click at [549, 308] on icon "preview file" at bounding box center [549, 309] width 8 height 6
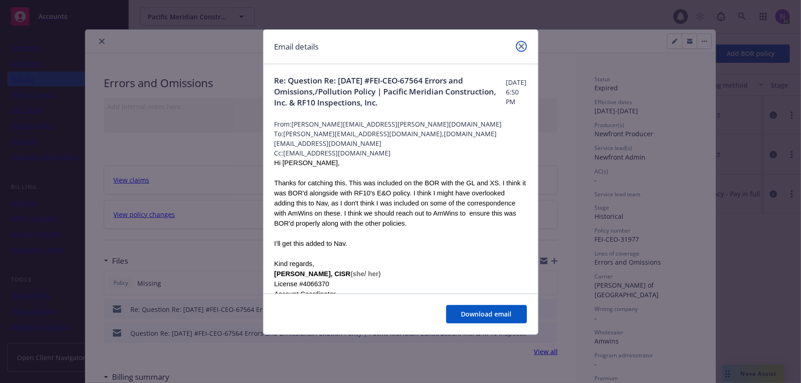
click at [519, 46] on icon "close" at bounding box center [522, 47] width 6 height 6
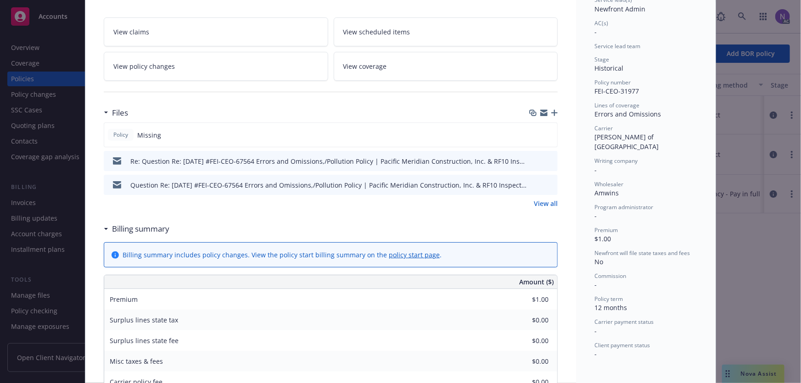
scroll to position [41, 0]
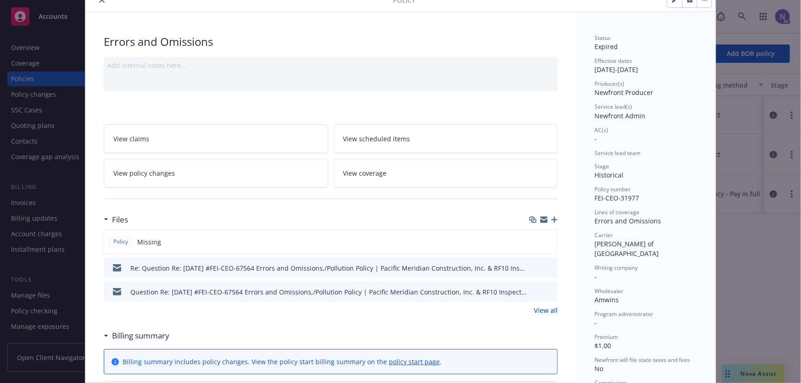
click at [101, 2] on button "close" at bounding box center [101, -1] width 11 height 11
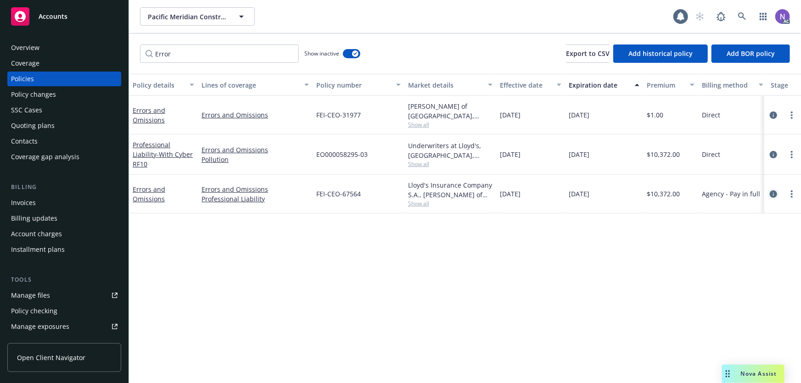
click at [773, 189] on link "circleInformation" at bounding box center [773, 194] width 11 height 11
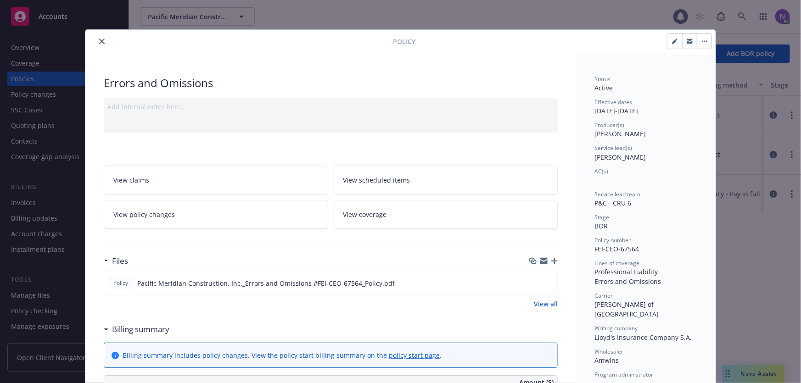
scroll to position [28, 0]
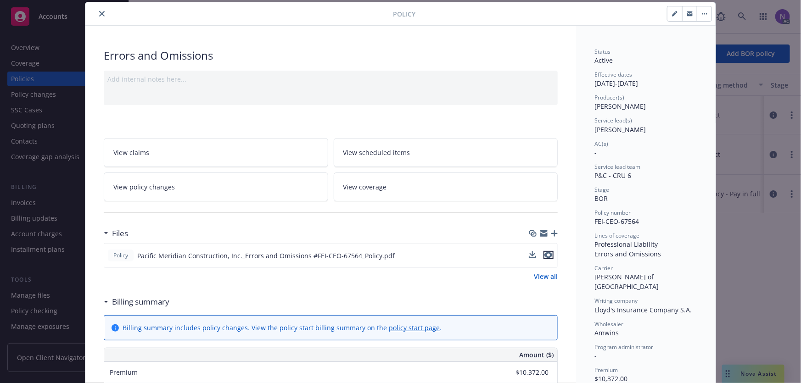
click at [549, 254] on icon "preview file" at bounding box center [549, 255] width 8 height 6
click at [99, 11] on icon "close" at bounding box center [102, 14] width 6 height 6
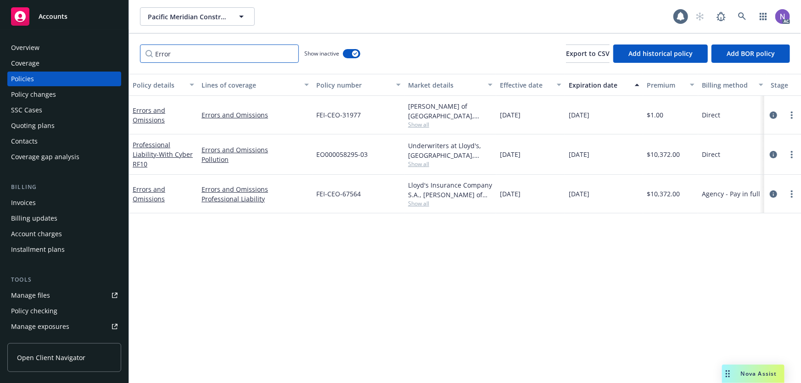
click at [292, 54] on input "Error" at bounding box center [219, 54] width 159 height 18
click at [287, 53] on input "Error" at bounding box center [219, 54] width 159 height 18
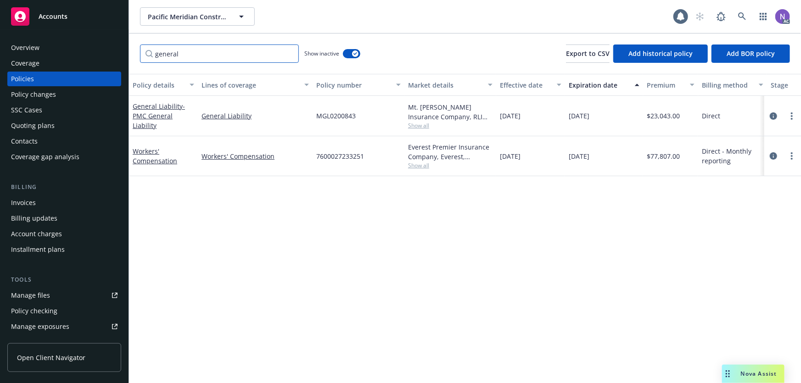
type input "general"
click at [340, 114] on span "MGL0200843" at bounding box center [335, 116] width 39 height 10
copy span "MGL0200843"
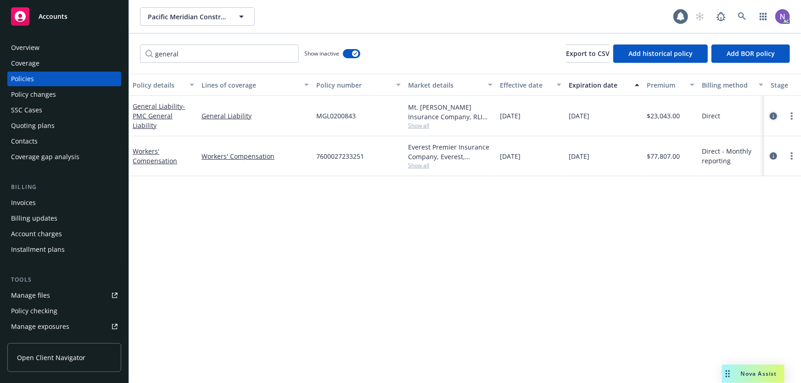
click at [772, 115] on icon "circleInformation" at bounding box center [773, 116] width 7 height 7
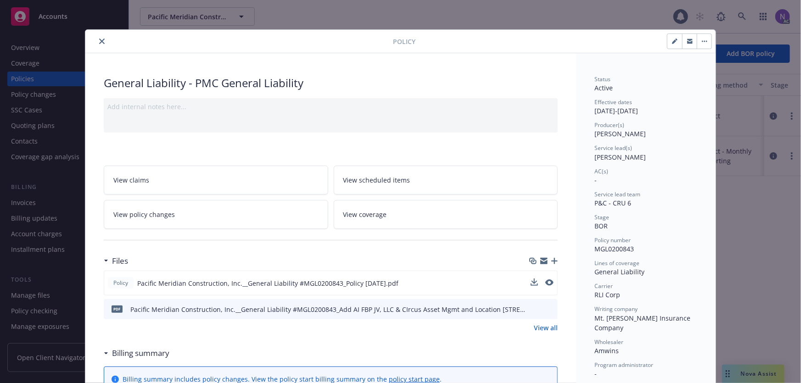
click at [548, 286] on button at bounding box center [550, 284] width 8 height 10
click at [546, 282] on icon "preview file" at bounding box center [549, 283] width 8 height 6
click at [608, 294] on span "RLI Corp" at bounding box center [608, 295] width 26 height 9
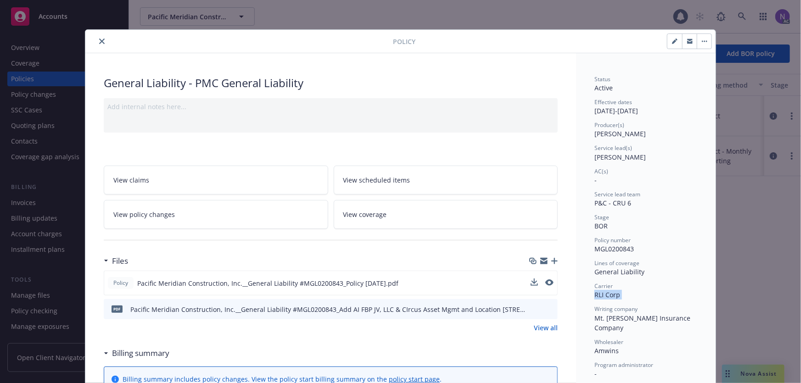
copy span "RLI Corp"
click at [99, 40] on icon "close" at bounding box center [102, 42] width 6 height 6
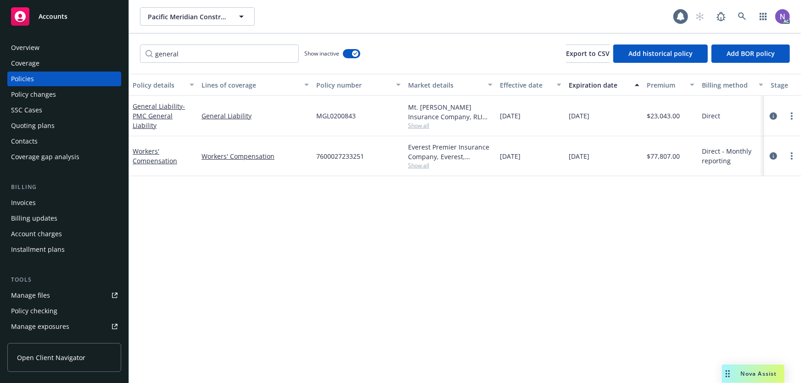
click at [64, 45] on div "Overview" at bounding box center [64, 47] width 107 height 15
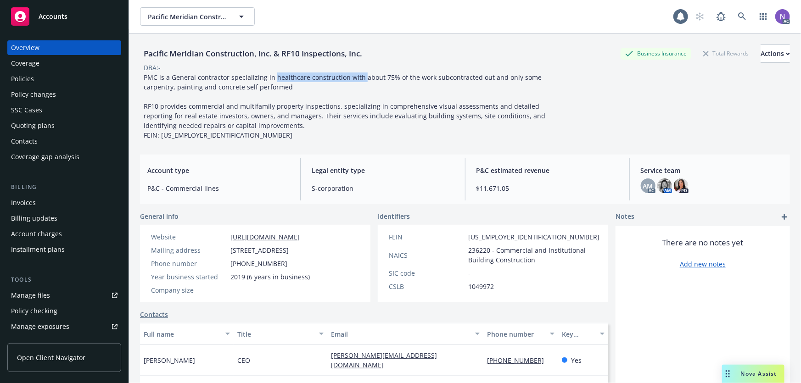
drag, startPoint x: 310, startPoint y: 77, endPoint x: 364, endPoint y: 78, distance: 53.7
click at [363, 78] on span "PMC is a General contractor specializing in healthcare construction with about …" at bounding box center [346, 106] width 404 height 67
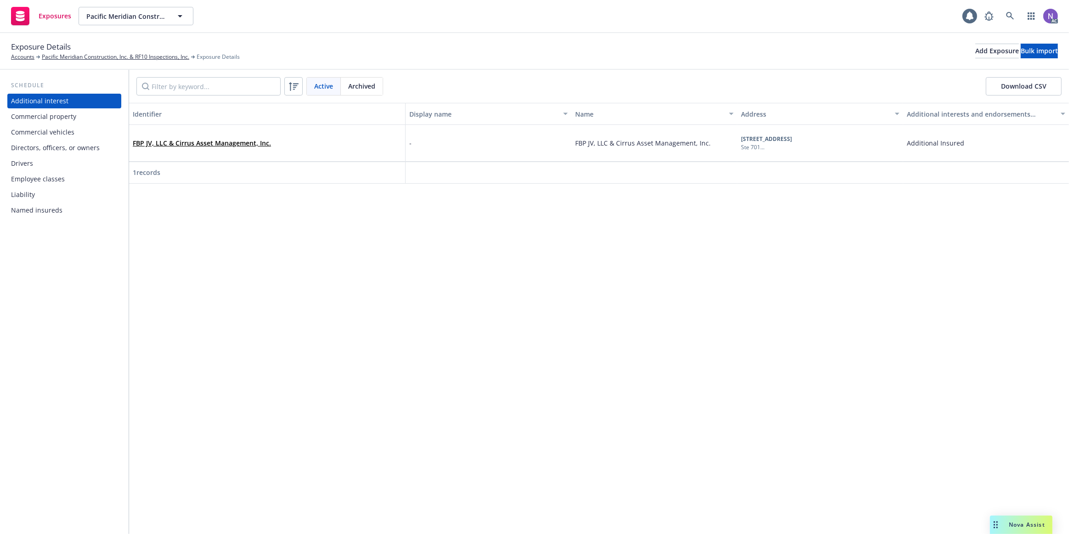
click at [71, 179] on div "Employee classes" at bounding box center [64, 179] width 107 height 15
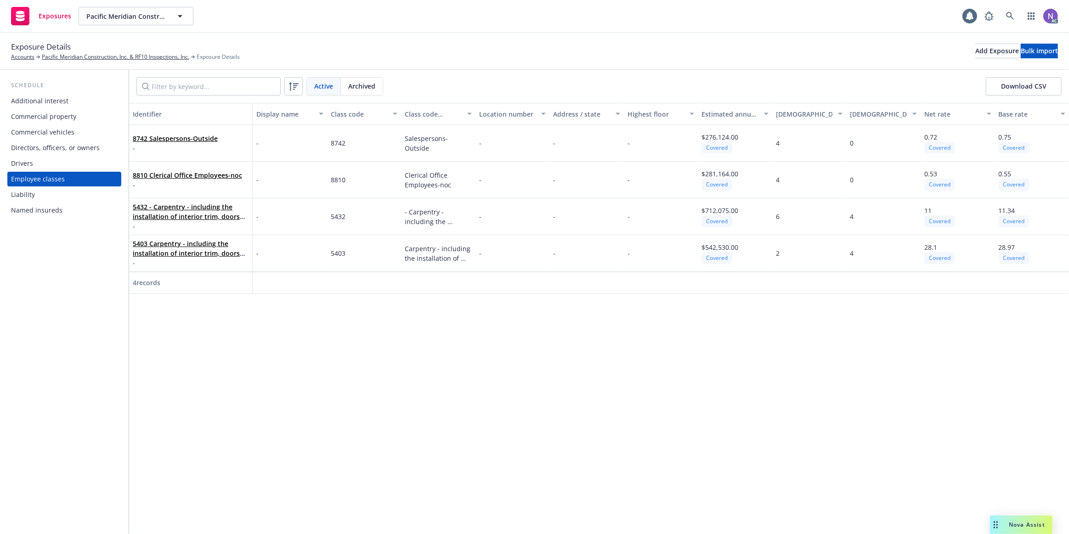
click at [327, 383] on div "Identifier Display name Class code Class code description Location number Addre…" at bounding box center [599, 318] width 940 height 431
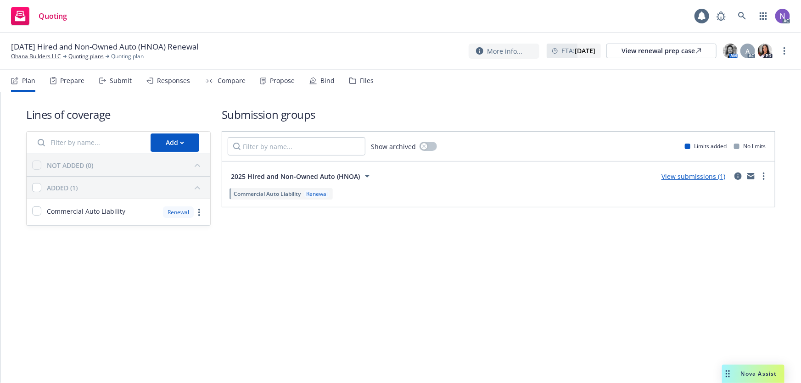
click at [350, 80] on icon at bounding box center [352, 81] width 7 height 6
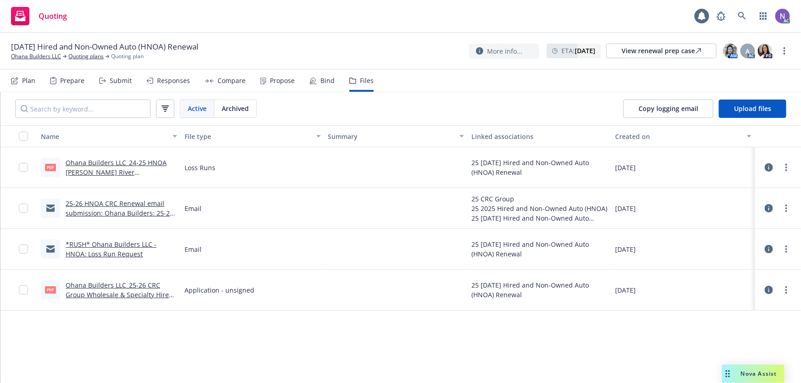
click at [143, 170] on link "Ohana Builders LLC_24-25 HNOA [PERSON_NAME] River LRs_[DATE].pdf" at bounding box center [116, 172] width 101 height 28
